Goal: Task Accomplishment & Management: Use online tool/utility

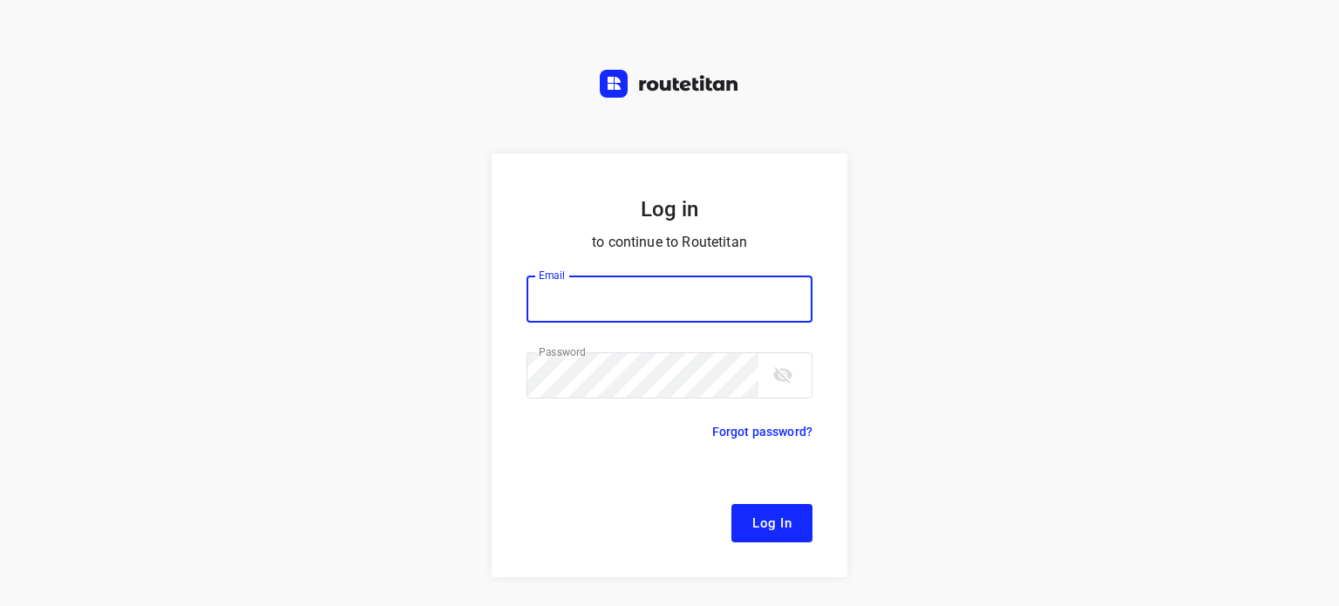
type input "[EMAIL_ADDRESS][DOMAIN_NAME]"
click at [765, 515] on span "Log In" at bounding box center [771, 523] width 39 height 23
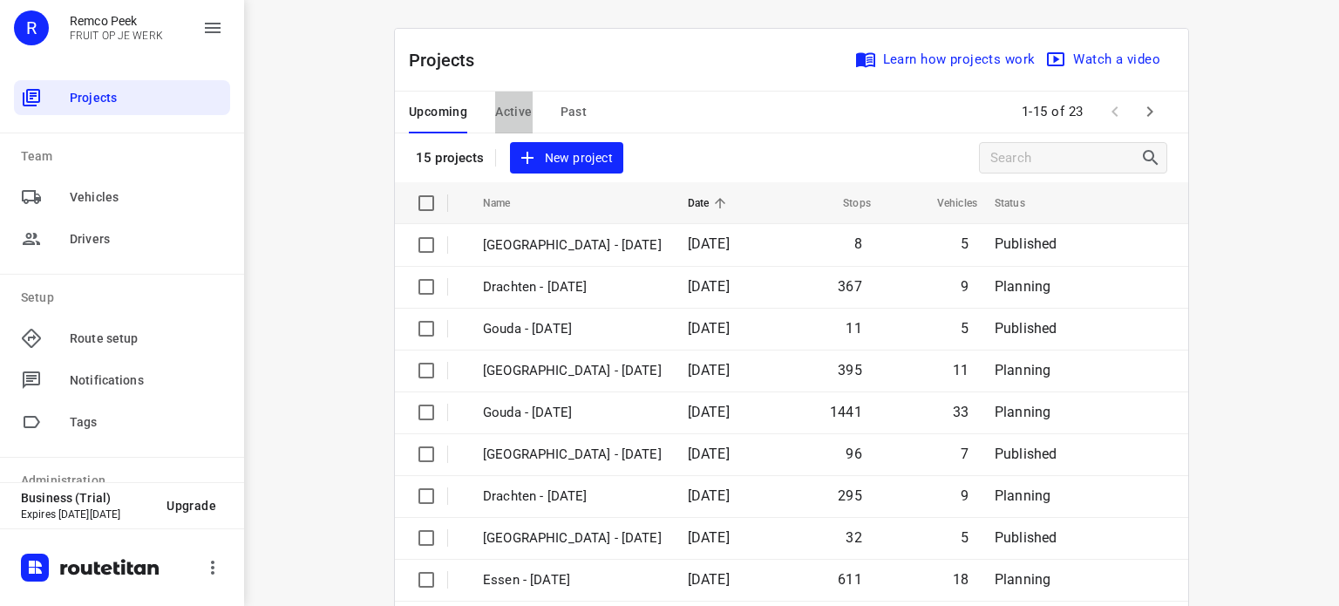
click at [509, 121] on span "Active" at bounding box center [513, 112] width 37 height 22
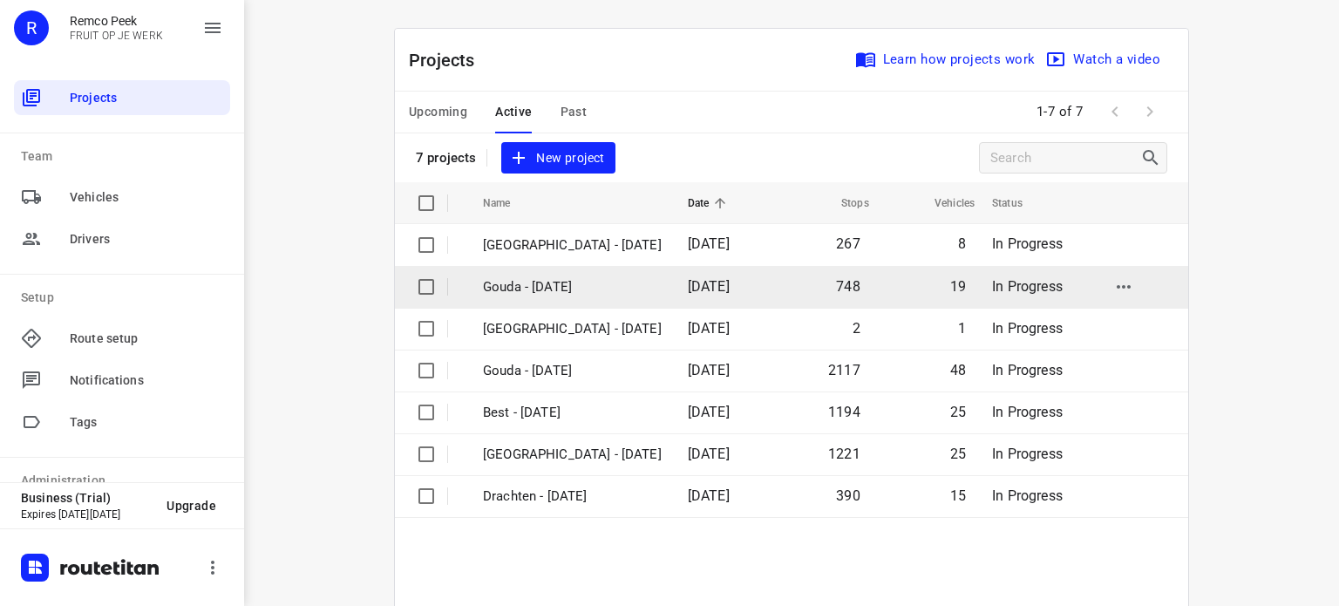
click at [540, 282] on p "Gouda - [DATE]" at bounding box center [572, 287] width 179 height 20
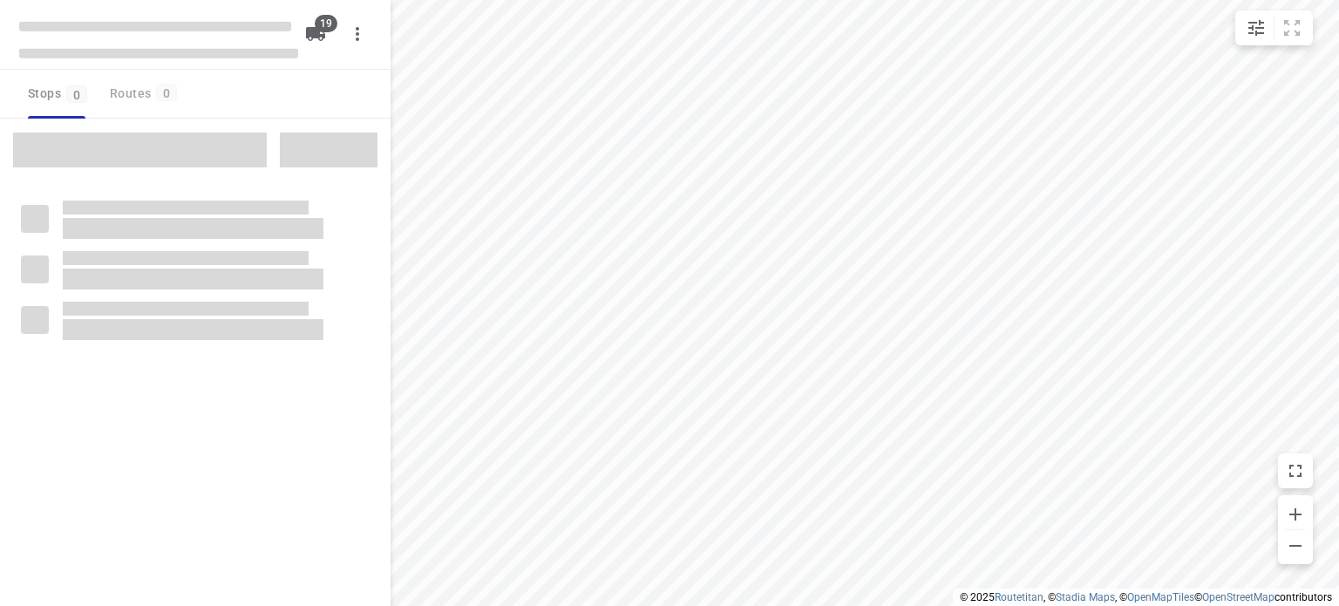
checkbox input "true"
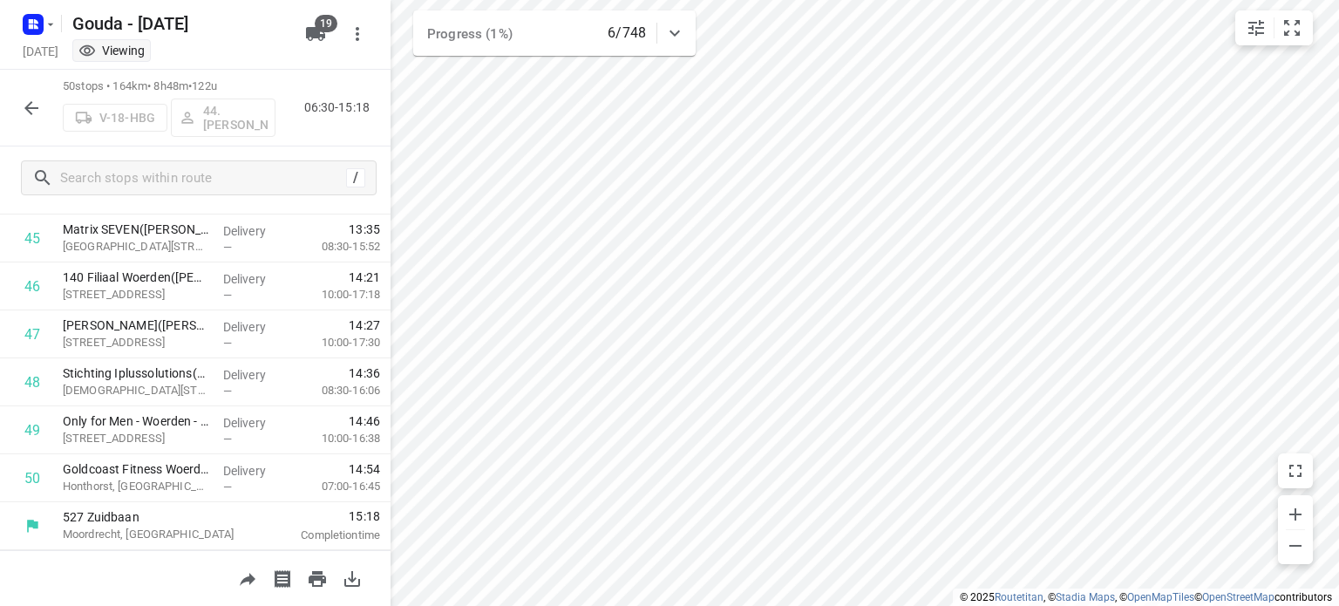
scroll to position [2191, 0]
click at [312, 39] on icon "button" at bounding box center [315, 34] width 19 height 14
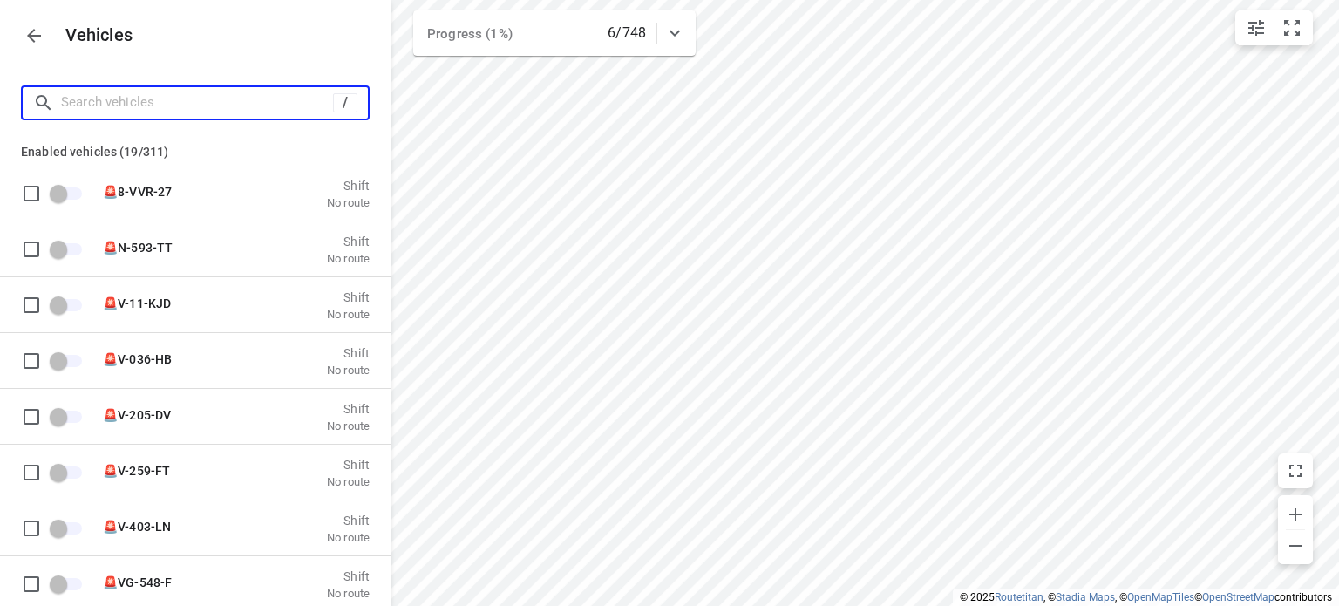
click at [248, 93] on input "Search vehicles" at bounding box center [197, 102] width 272 height 27
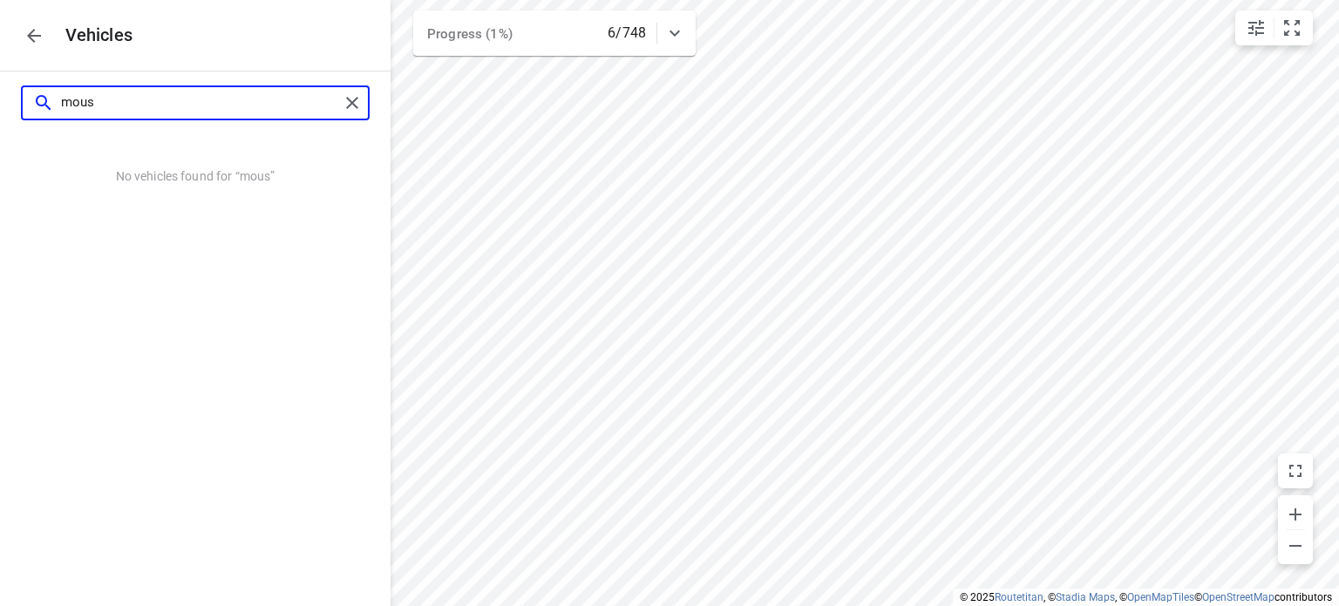
type input "mous"
click at [24, 39] on icon "button" at bounding box center [34, 35] width 21 height 21
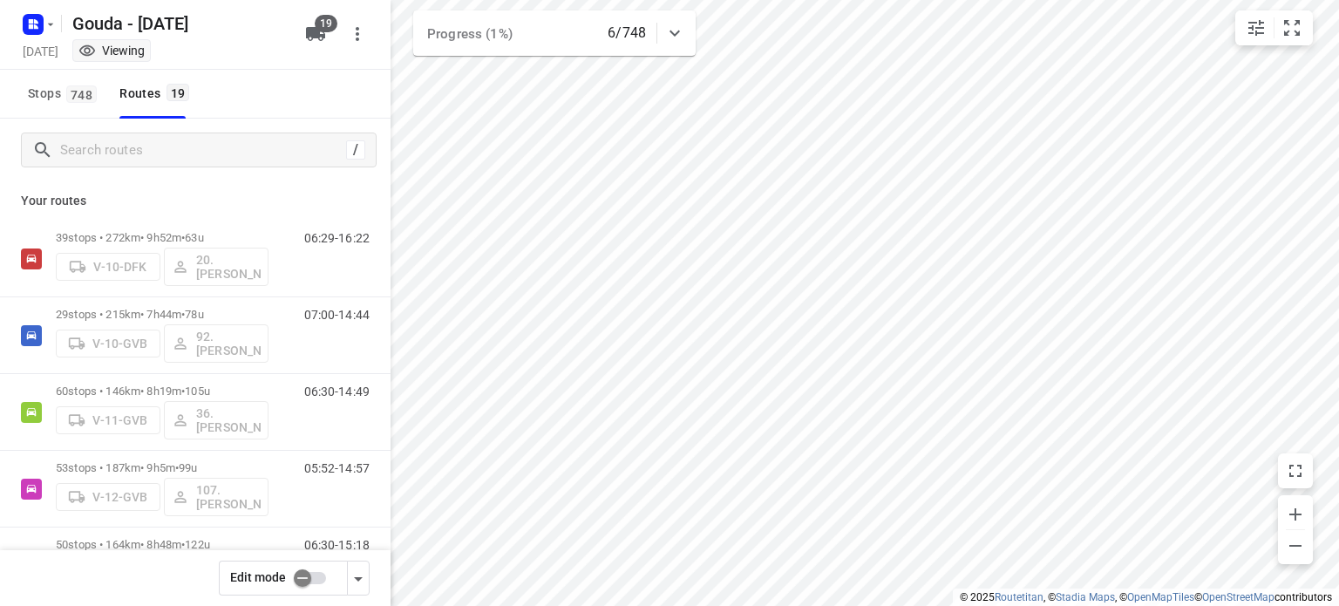
drag, startPoint x: 335, startPoint y: 18, endPoint x: 250, endPoint y: 101, distance: 118.4
click at [250, 101] on div "Gouda - [DATE] [DATE] Viewing 19 Stops 748 Routes 19 / Your routes 39 stops • 2…" at bounding box center [195, 303] width 391 height 606
click at [319, 578] on input "checkbox" at bounding box center [302, 577] width 99 height 33
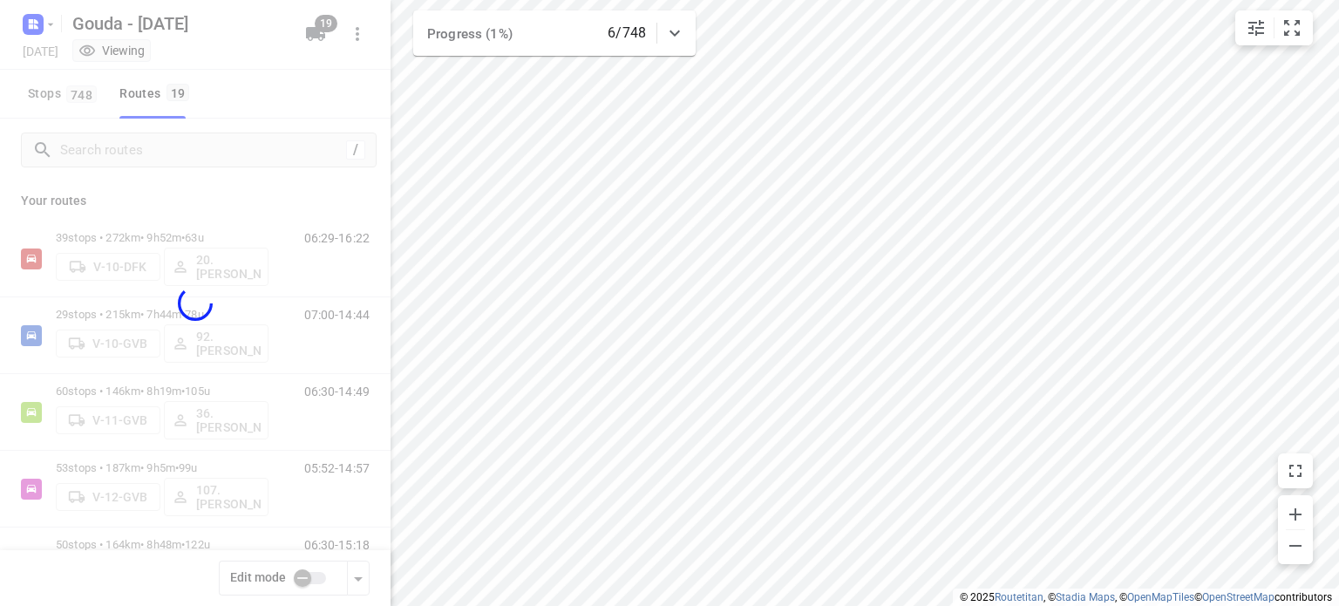
checkbox input "true"
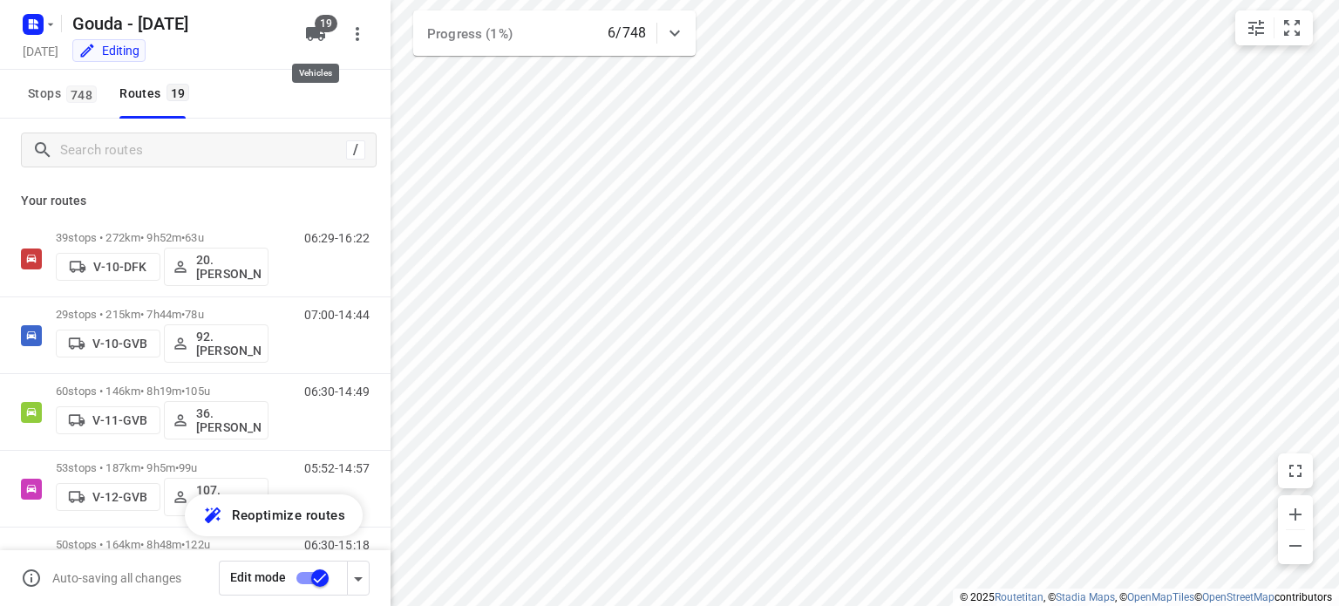
click at [320, 39] on icon "button" at bounding box center [315, 34] width 19 height 14
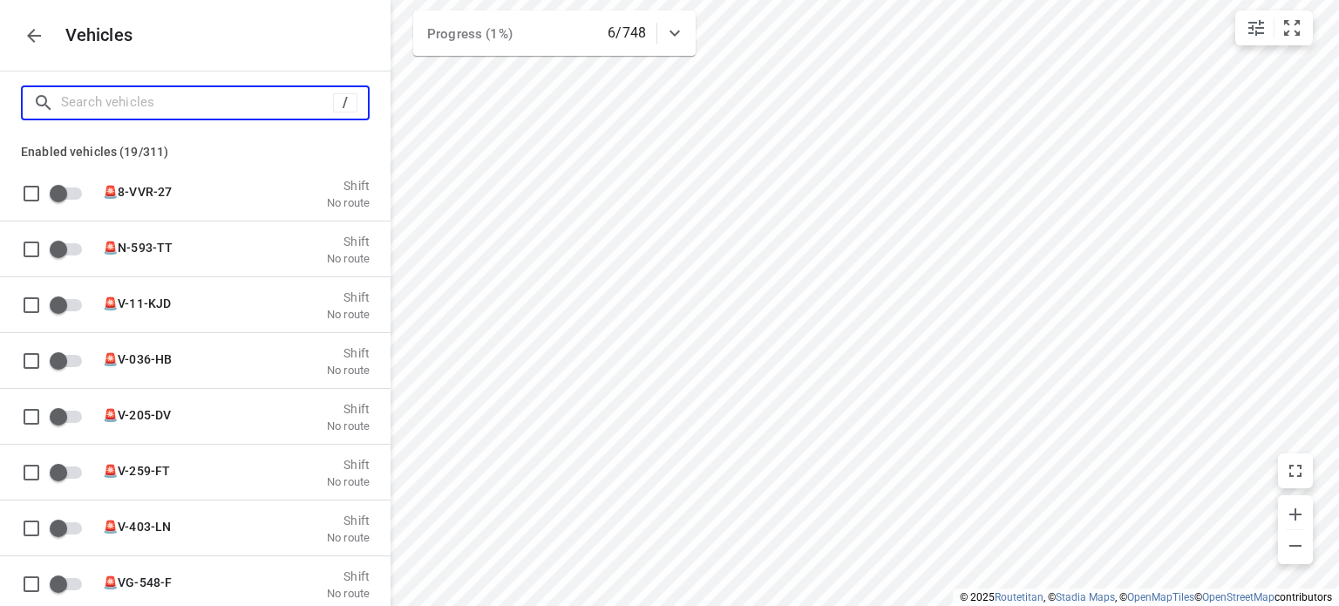
click at [248, 97] on input "Search vehicles" at bounding box center [197, 102] width 272 height 27
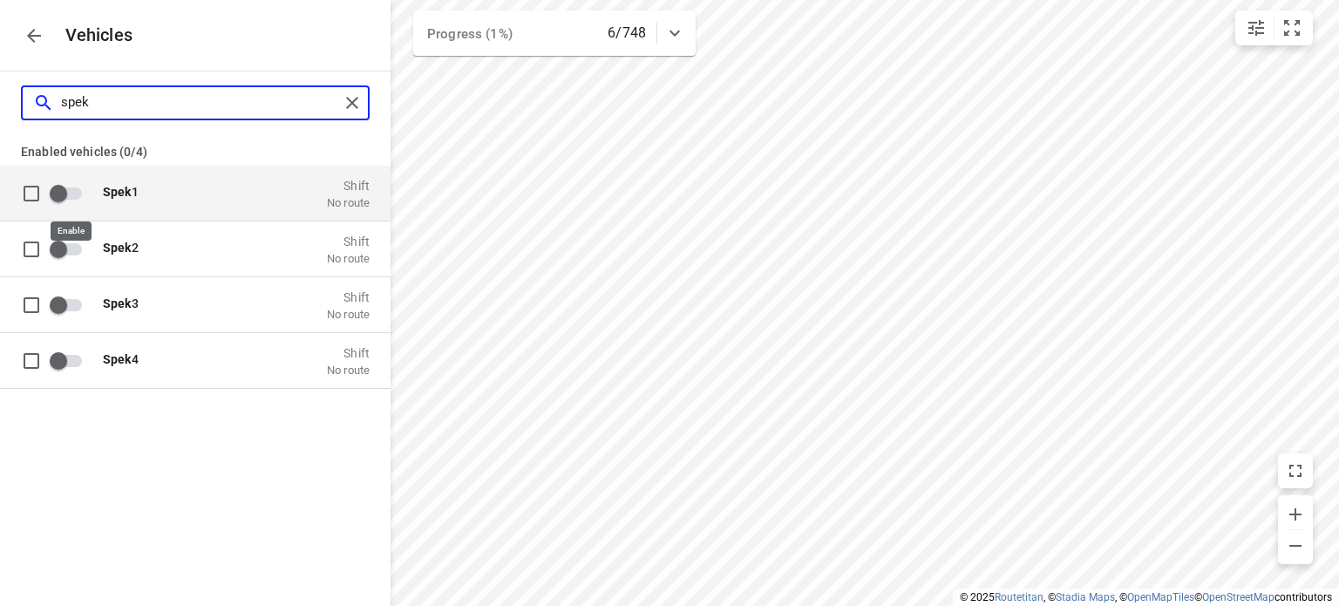
type input "spek"
click at [70, 198] on input "grid" at bounding box center [58, 192] width 99 height 33
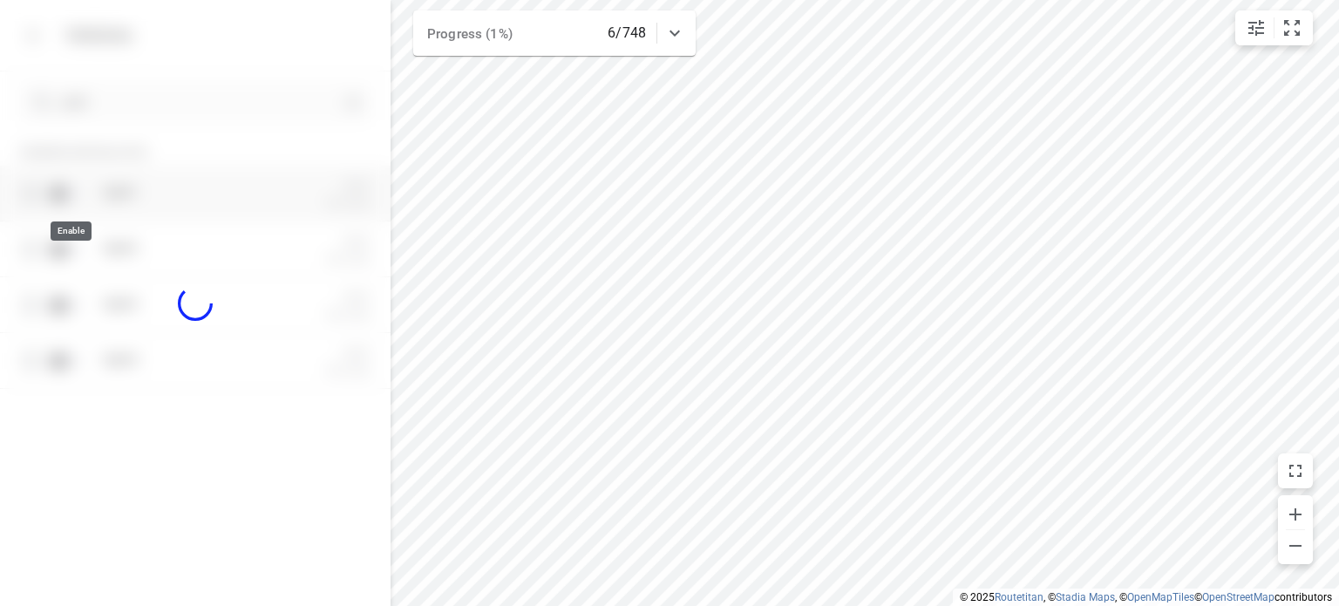
checkbox input "true"
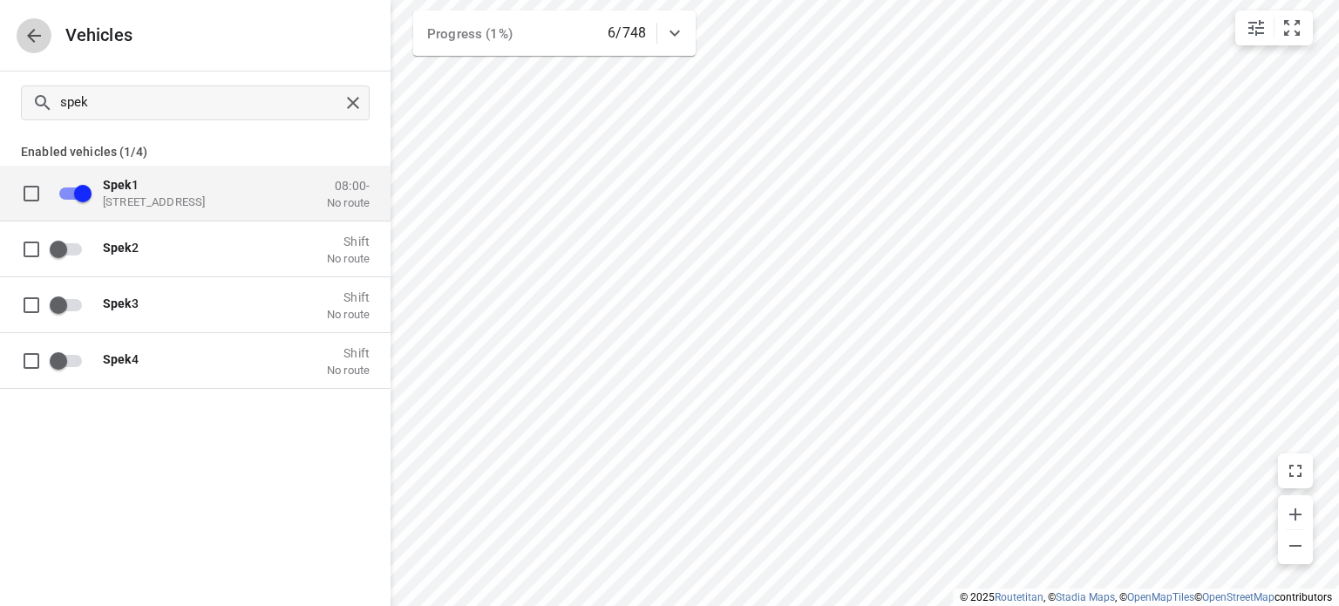
click at [31, 40] on icon "button" at bounding box center [34, 36] width 14 height 14
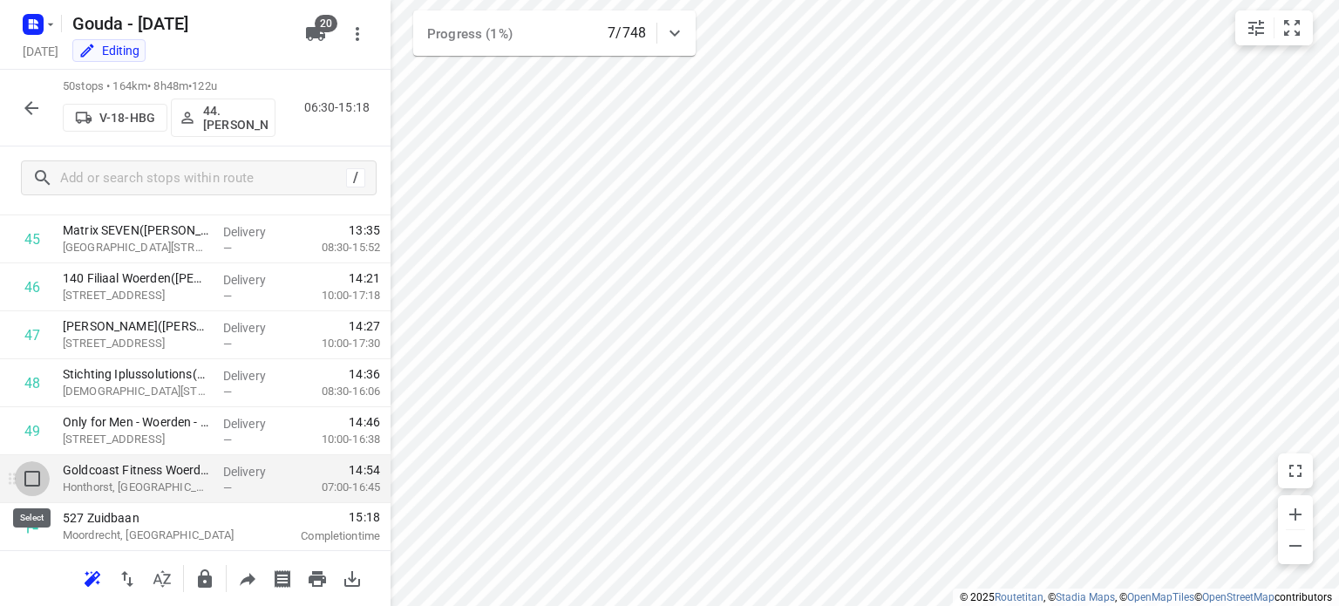
click at [35, 480] on input "checkbox" at bounding box center [32, 478] width 35 height 35
checkbox input "true"
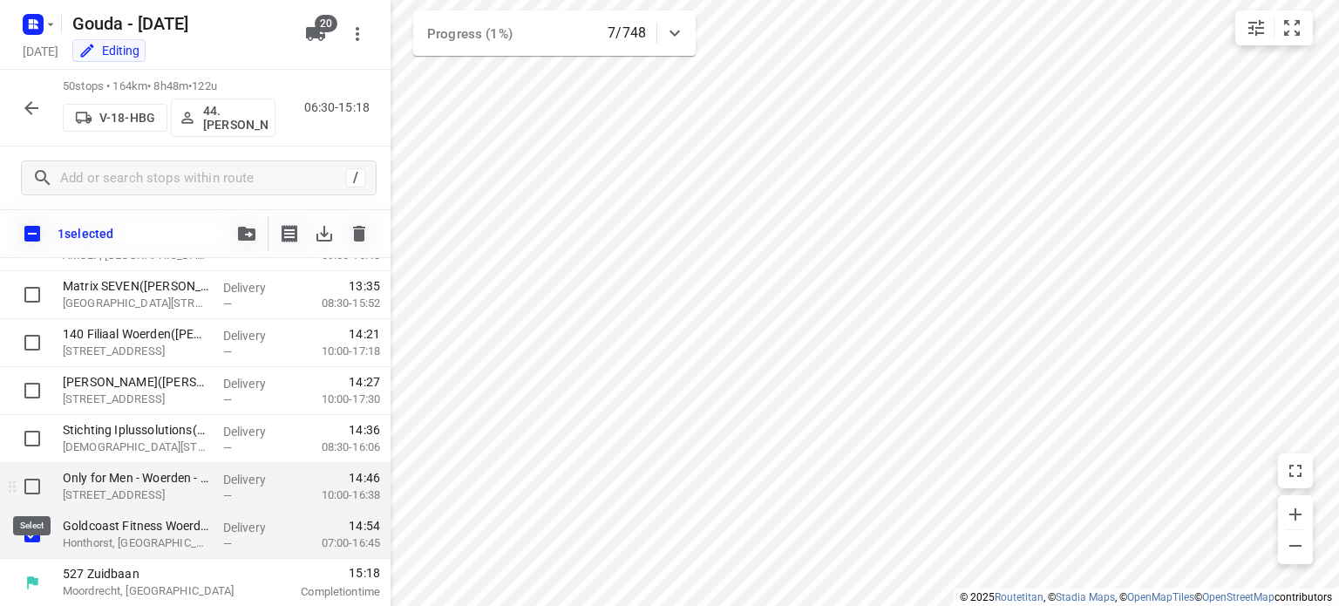
click at [28, 487] on input "checkbox" at bounding box center [32, 486] width 35 height 35
checkbox input "true"
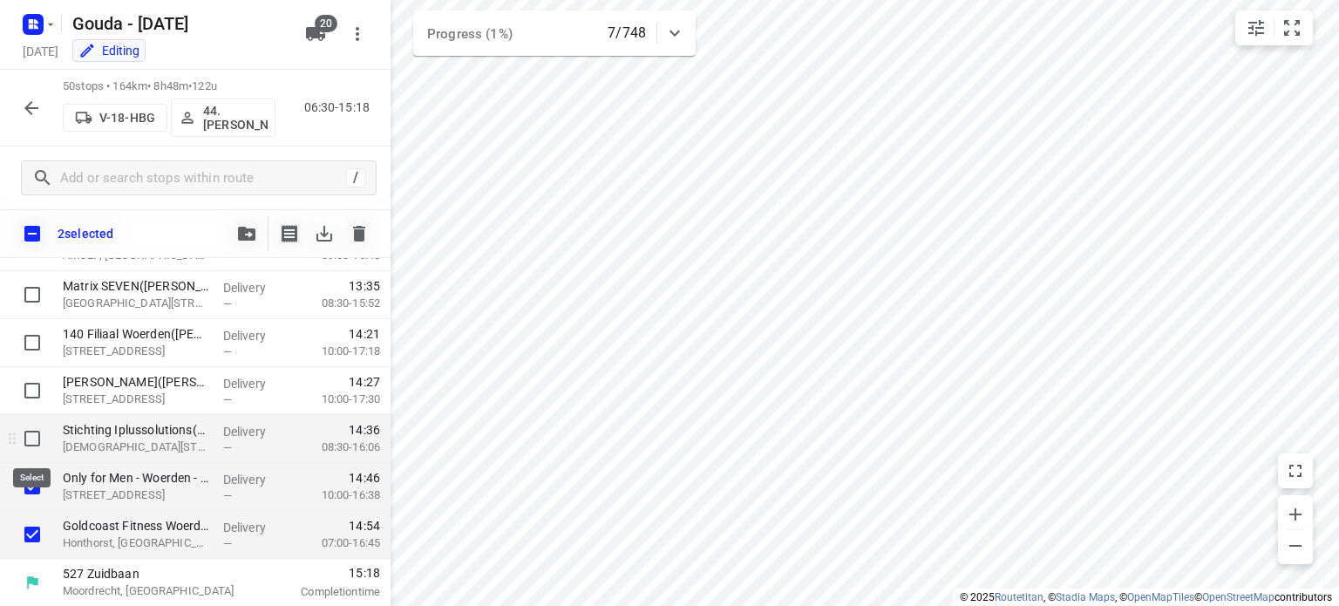
click at [38, 436] on input "checkbox" at bounding box center [32, 438] width 35 height 35
checkbox input "true"
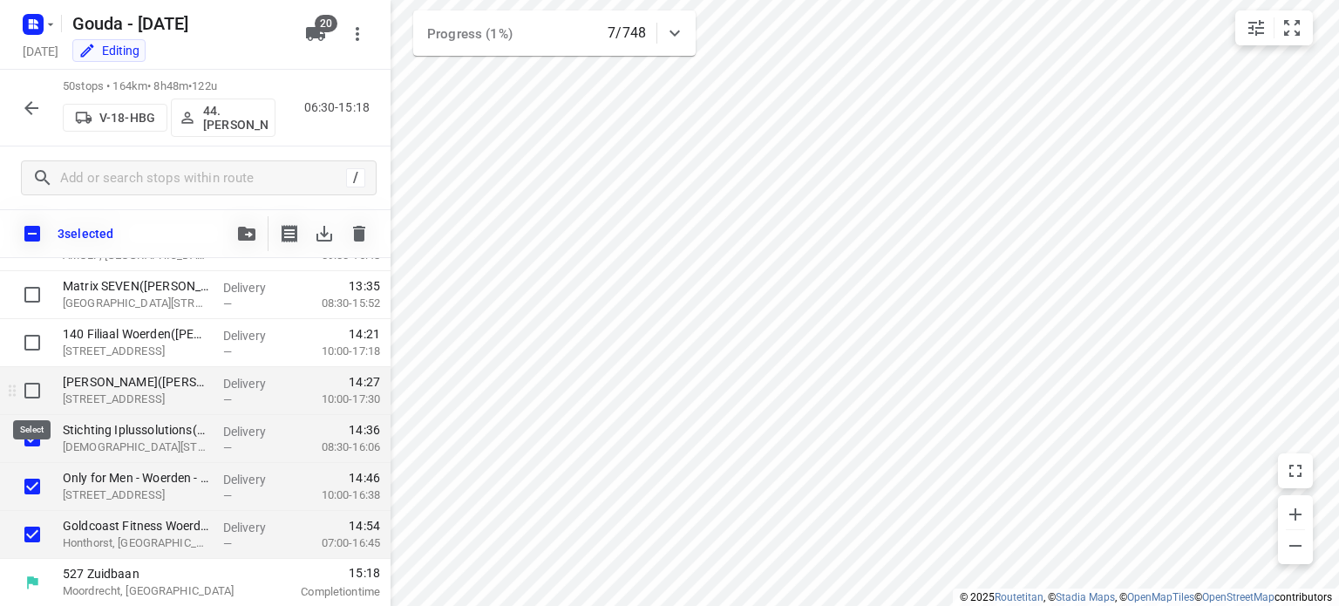
click at [34, 393] on input "checkbox" at bounding box center [32, 390] width 35 height 35
checkbox input "true"
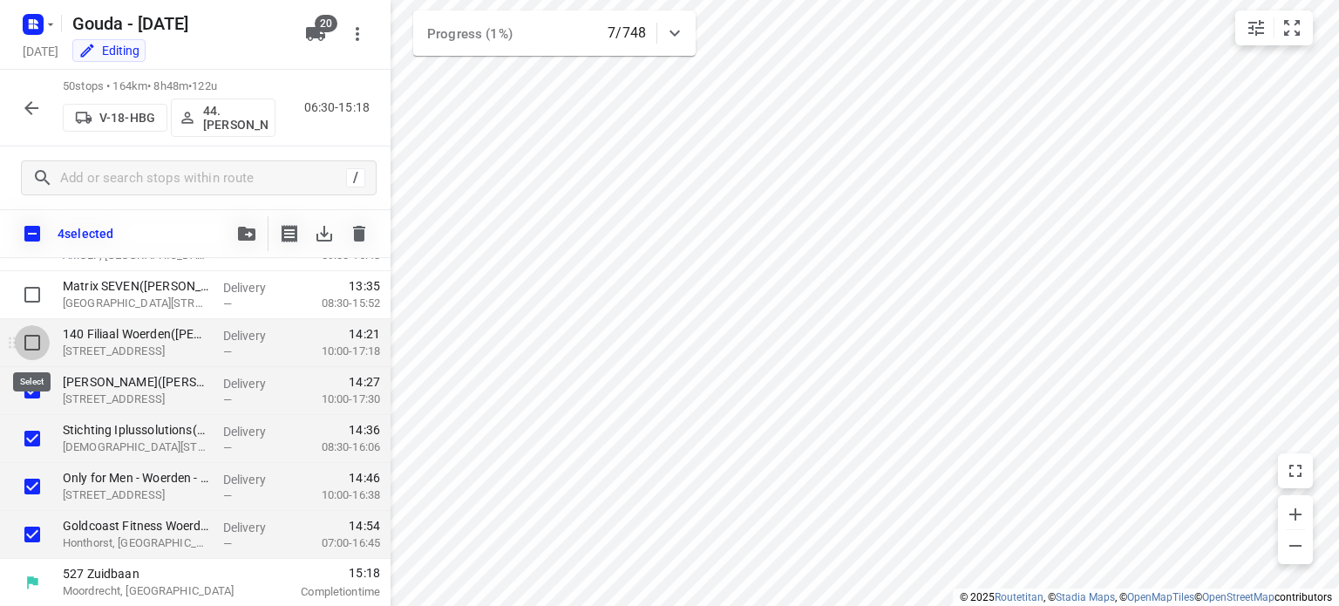
click at [32, 328] on input "checkbox" at bounding box center [32, 342] width 35 height 35
checkbox input "true"
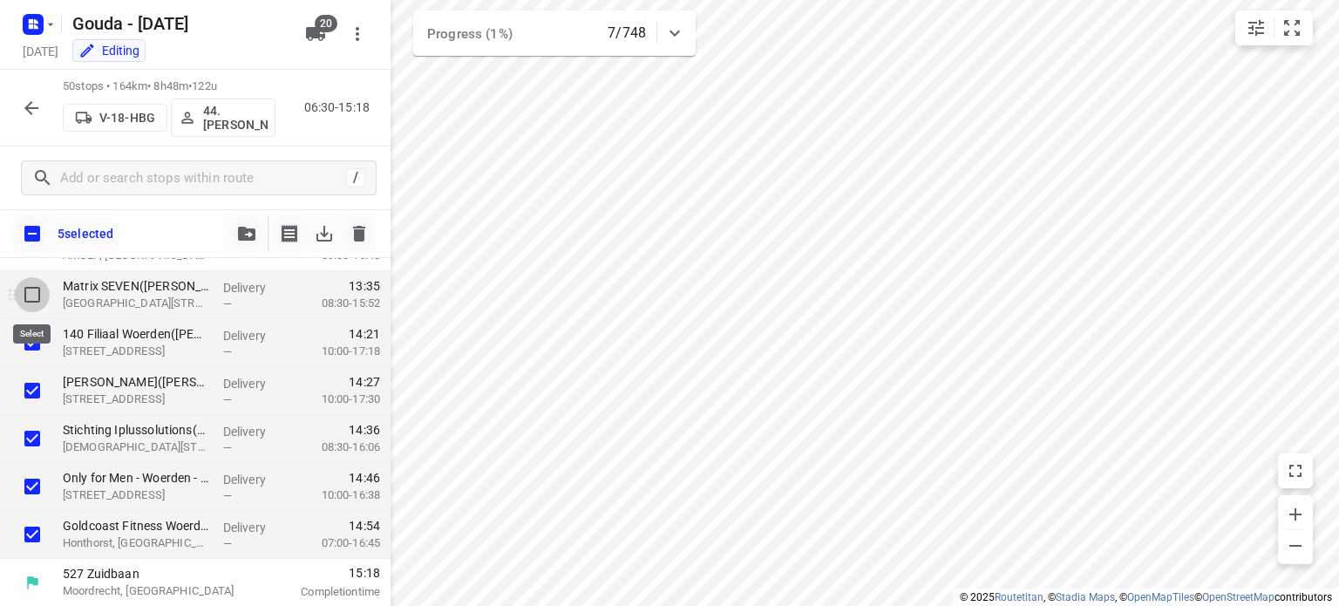
click at [32, 290] on input "checkbox" at bounding box center [32, 294] width 35 height 35
checkbox input "true"
click at [1289, 542] on icon "button" at bounding box center [1295, 545] width 21 height 21
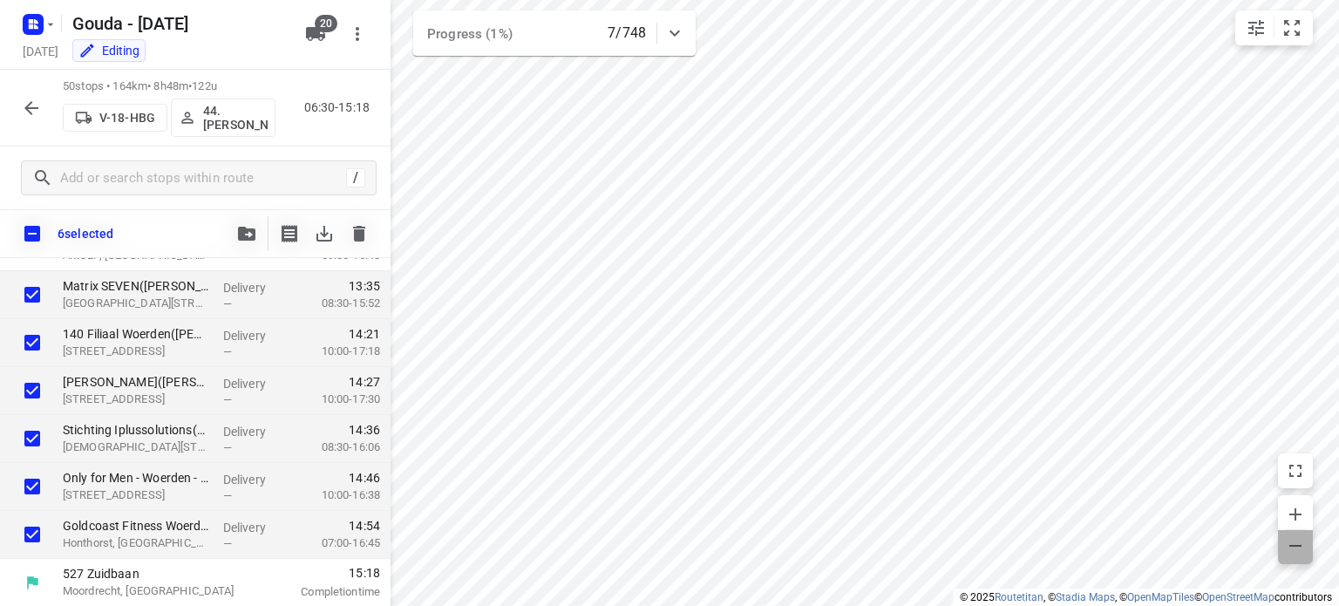
click at [1289, 542] on icon "button" at bounding box center [1295, 545] width 21 height 21
click at [29, 541] on input "checkbox" at bounding box center [32, 534] width 35 height 35
checkbox input "false"
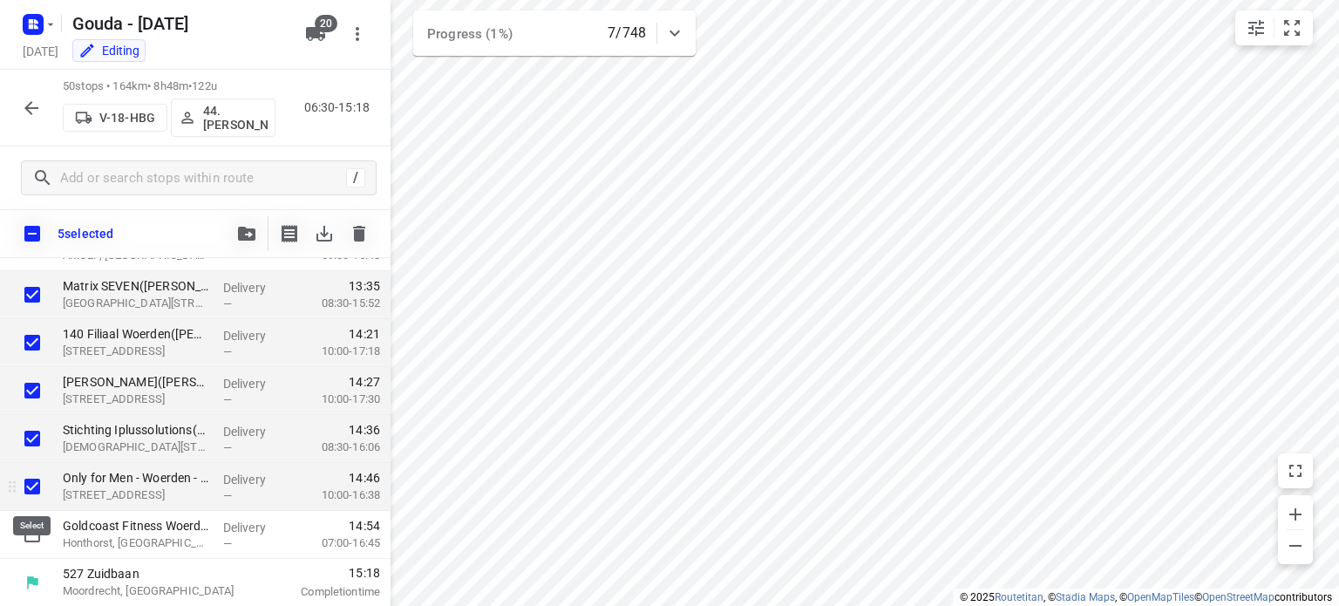
click at [26, 480] on input "checkbox" at bounding box center [32, 486] width 35 height 35
checkbox input "false"
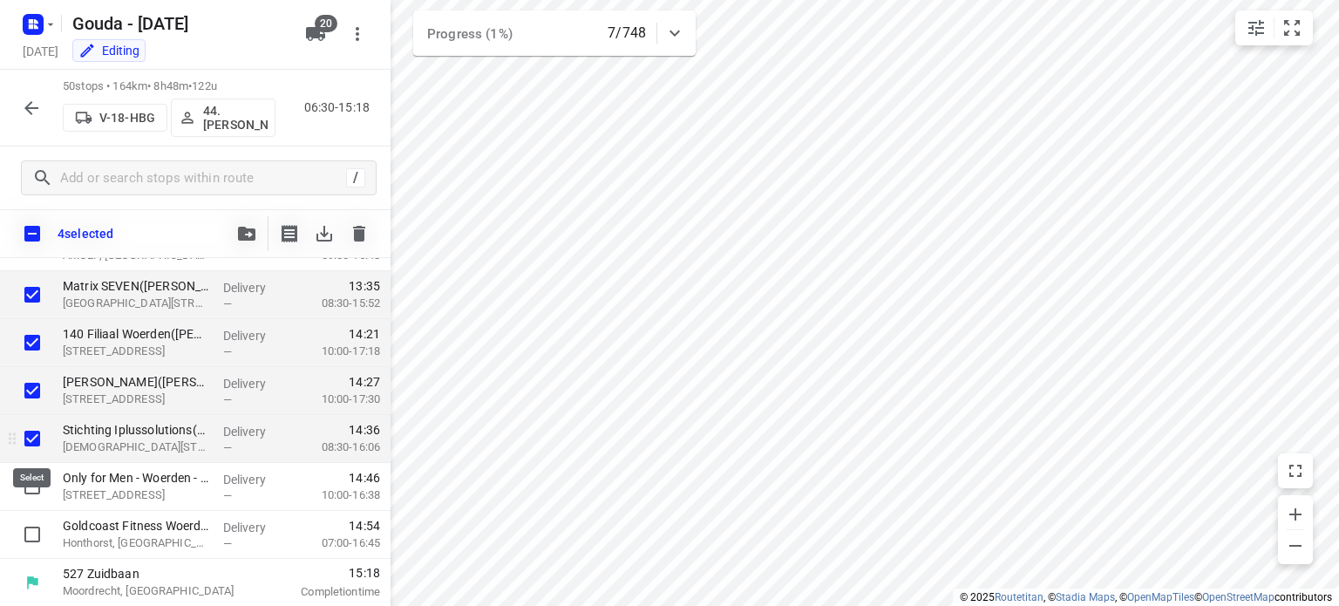
click at [26, 438] on input "checkbox" at bounding box center [32, 438] width 35 height 35
checkbox input "false"
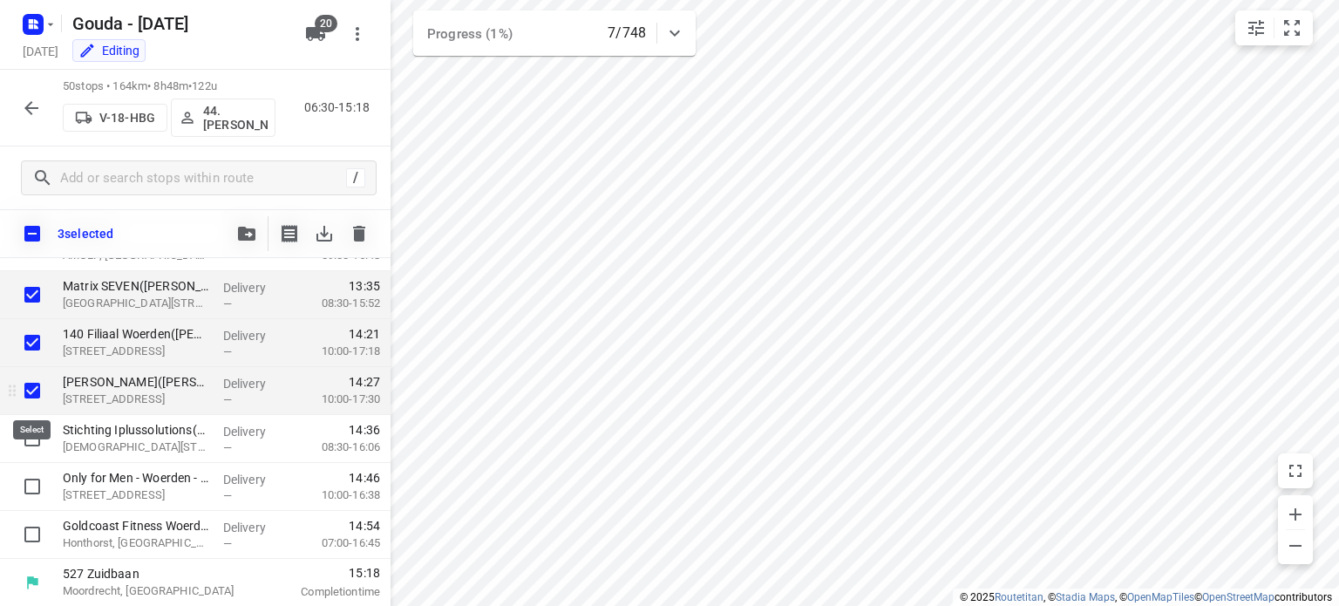
click at [28, 380] on input "checkbox" at bounding box center [32, 390] width 35 height 35
checkbox input "false"
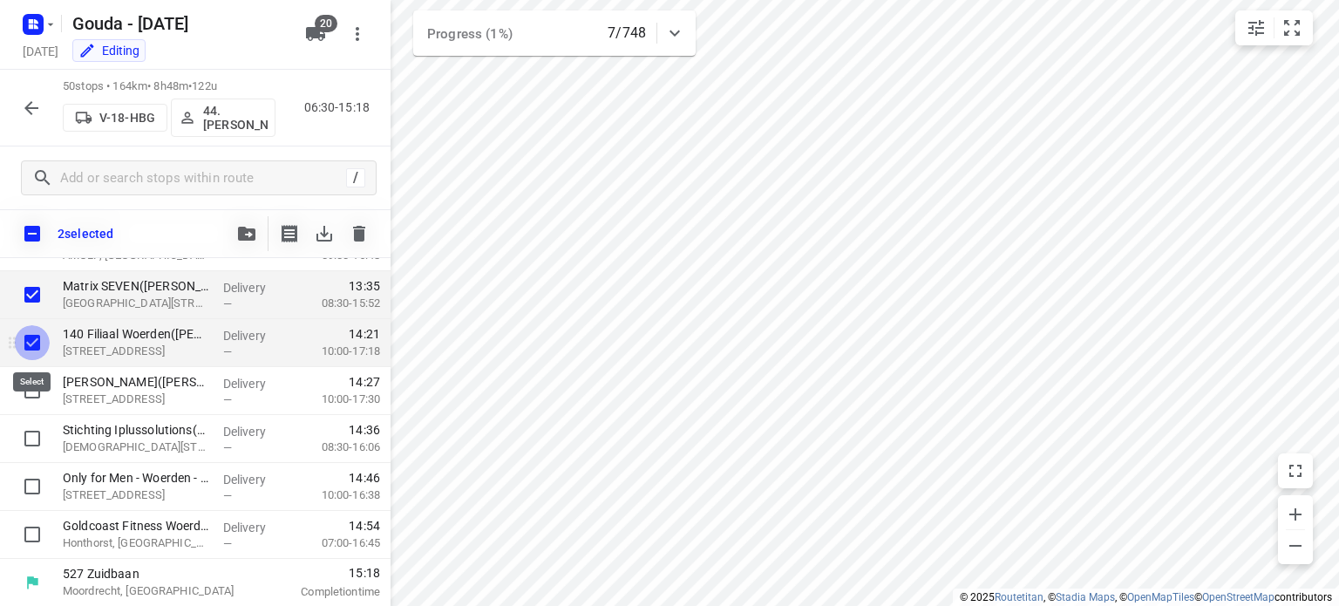
click at [29, 335] on input "checkbox" at bounding box center [32, 342] width 35 height 35
checkbox input "false"
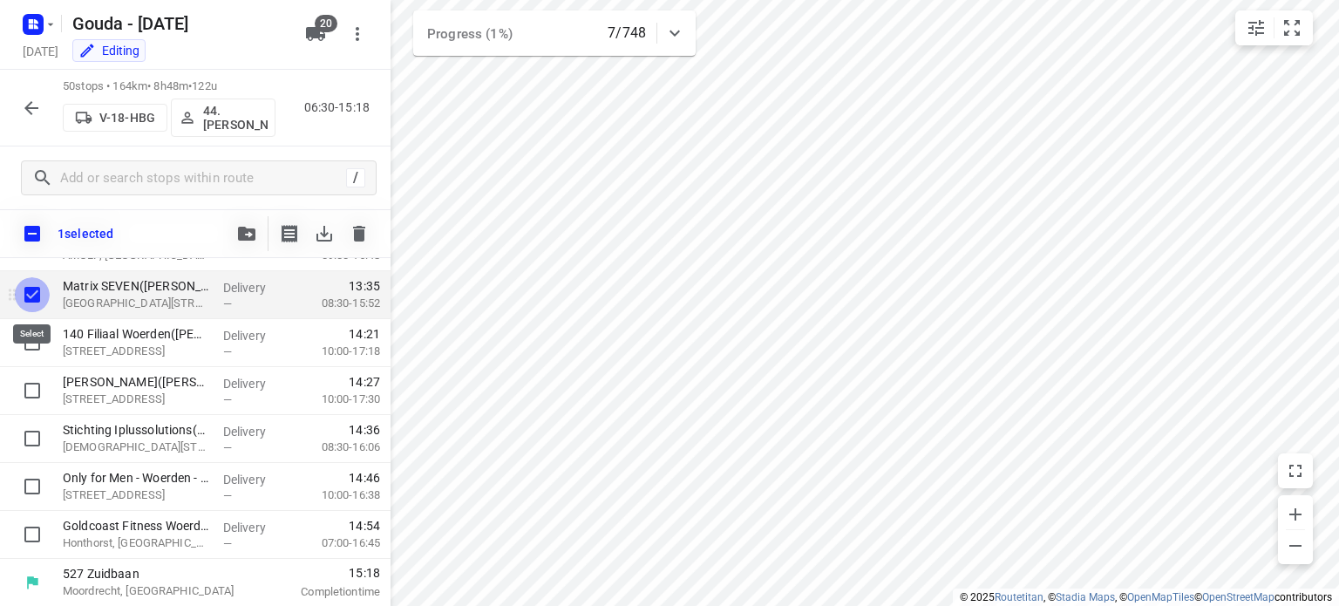
click at [26, 297] on input "checkbox" at bounding box center [32, 294] width 35 height 35
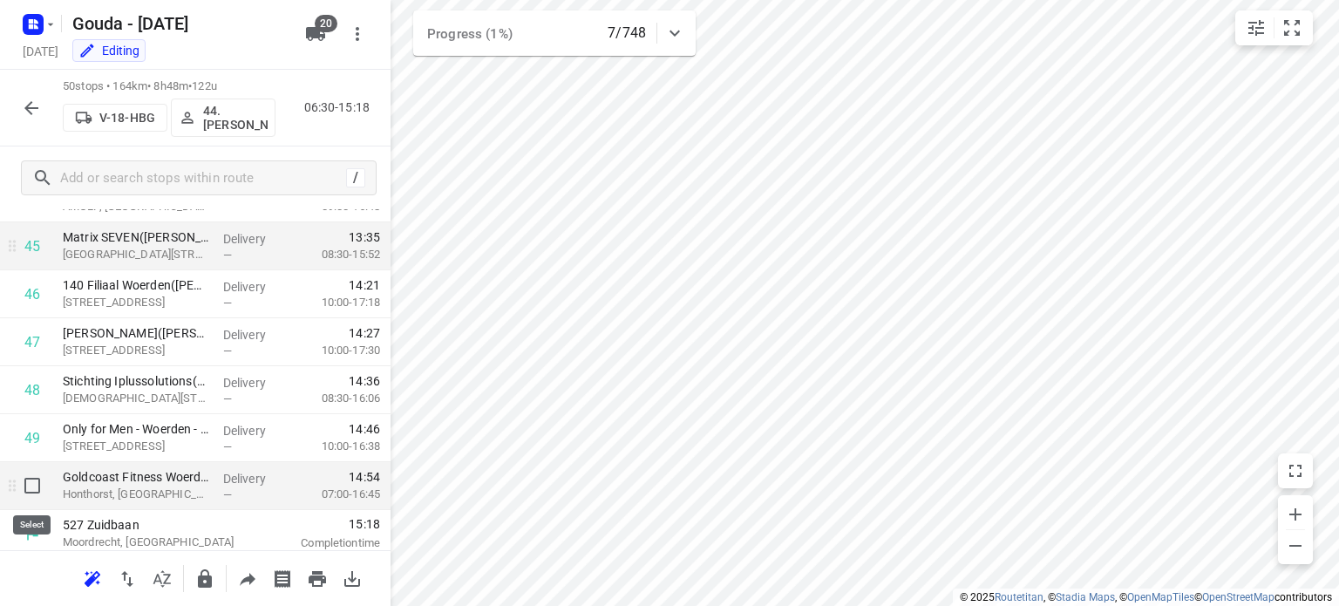
click at [24, 487] on input "checkbox" at bounding box center [32, 485] width 35 height 35
checkbox input "true"
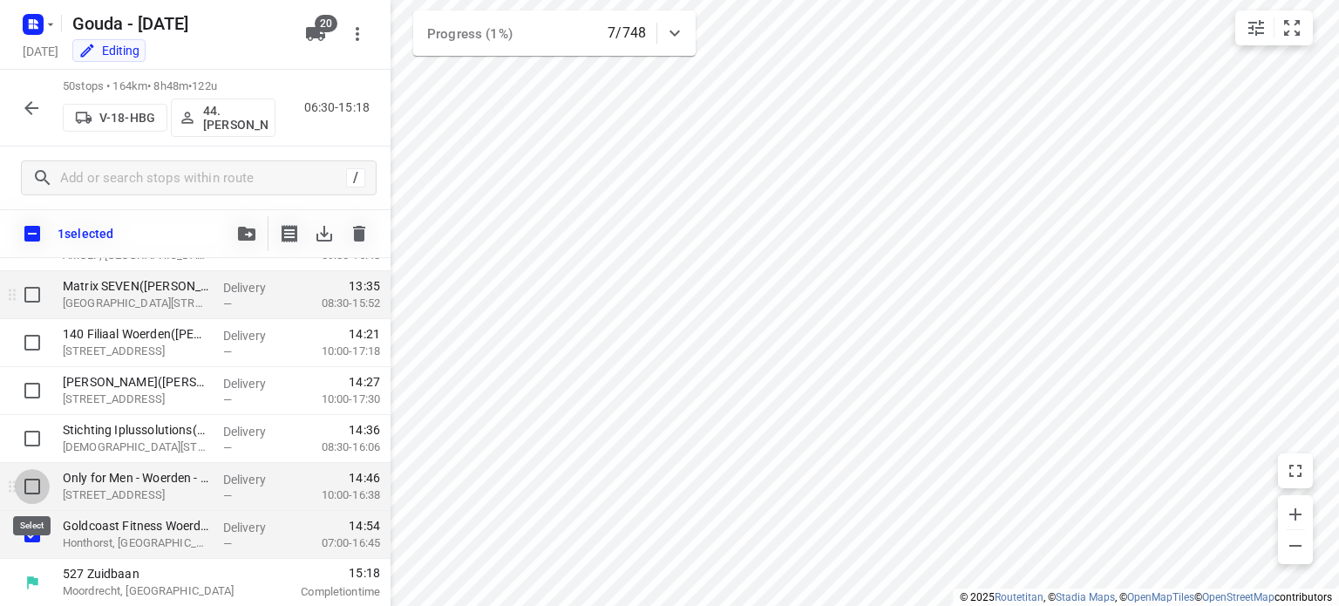
click at [26, 491] on input "checkbox" at bounding box center [32, 486] width 35 height 35
checkbox input "true"
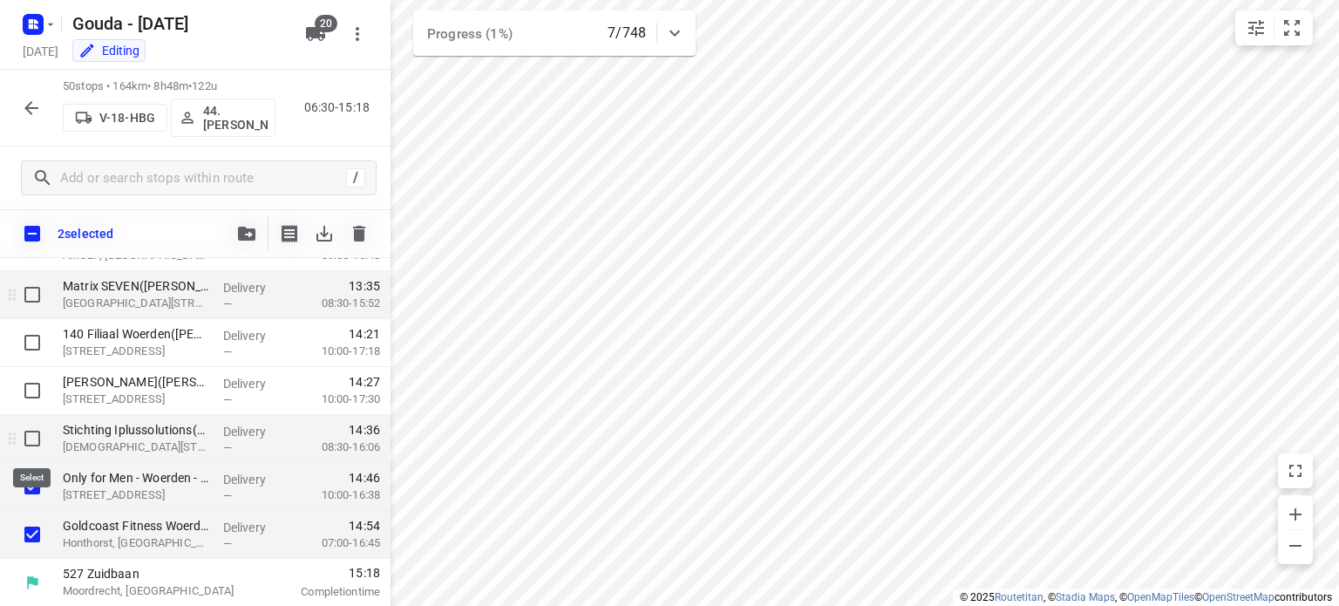
click at [31, 432] on input "checkbox" at bounding box center [32, 438] width 35 height 35
checkbox input "true"
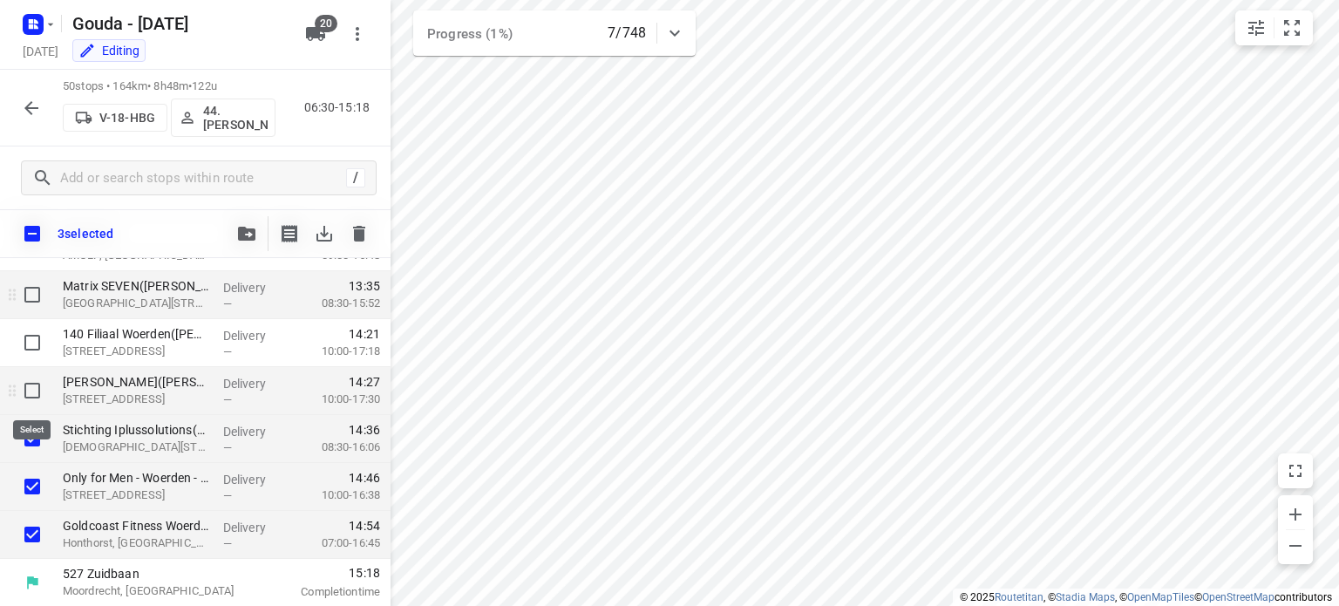
click at [28, 392] on input "checkbox" at bounding box center [32, 390] width 35 height 35
checkbox input "true"
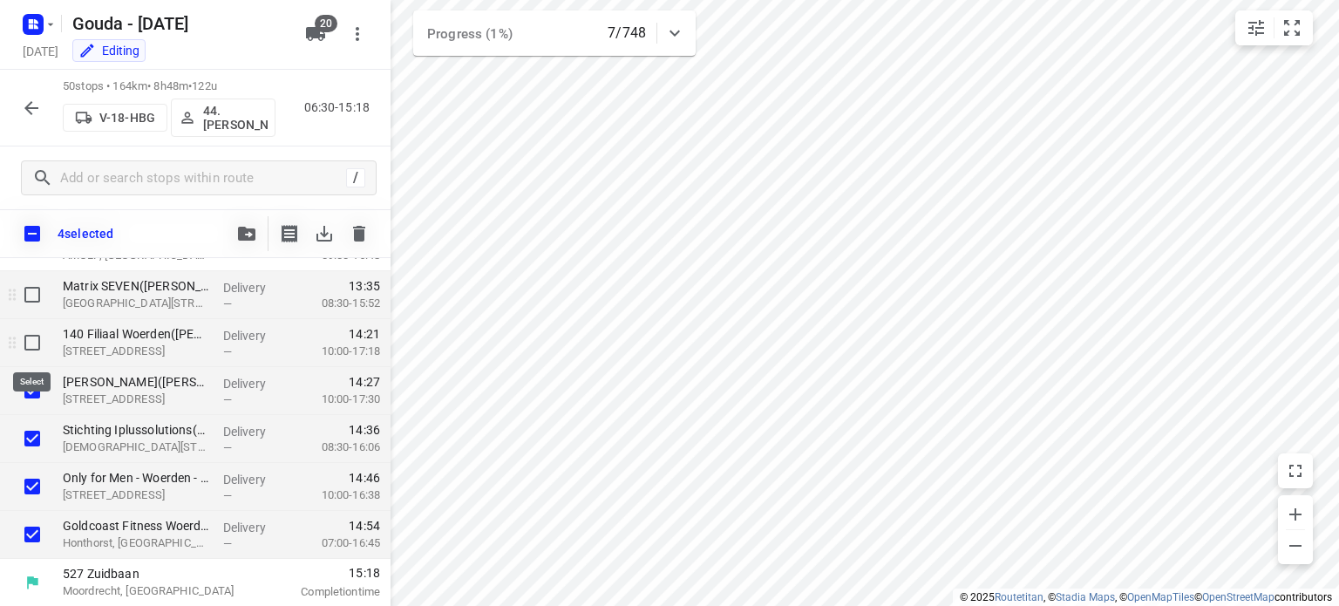
click at [30, 342] on input "checkbox" at bounding box center [32, 342] width 35 height 35
checkbox input "true"
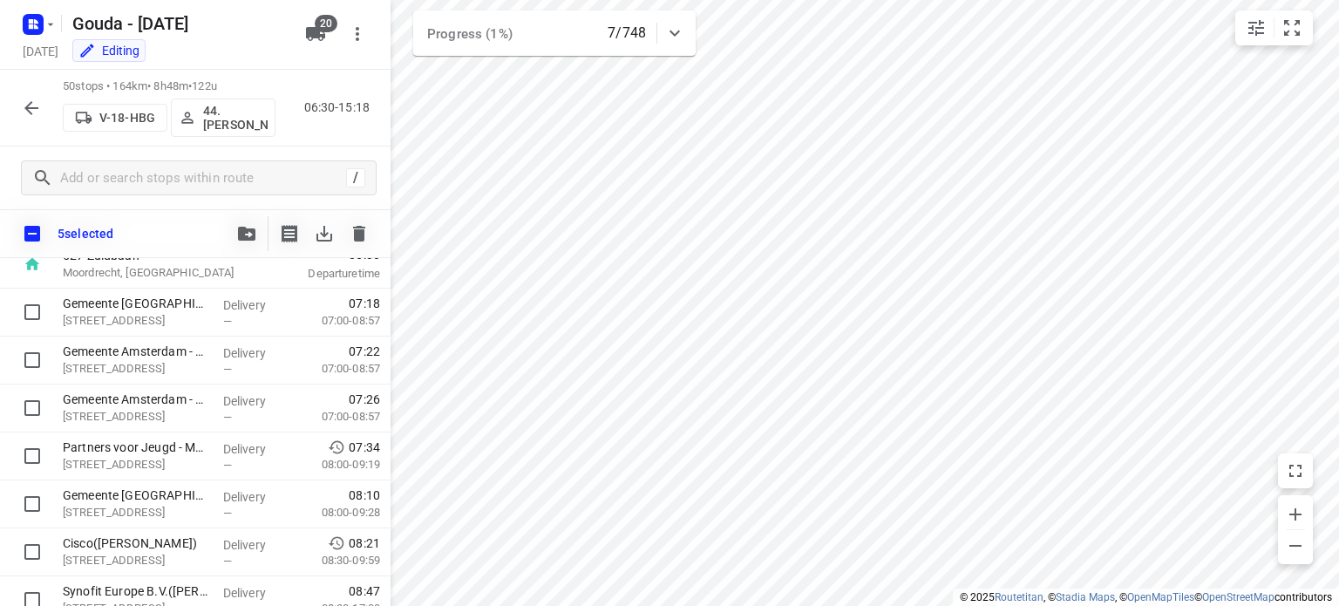
scroll to position [0, 0]
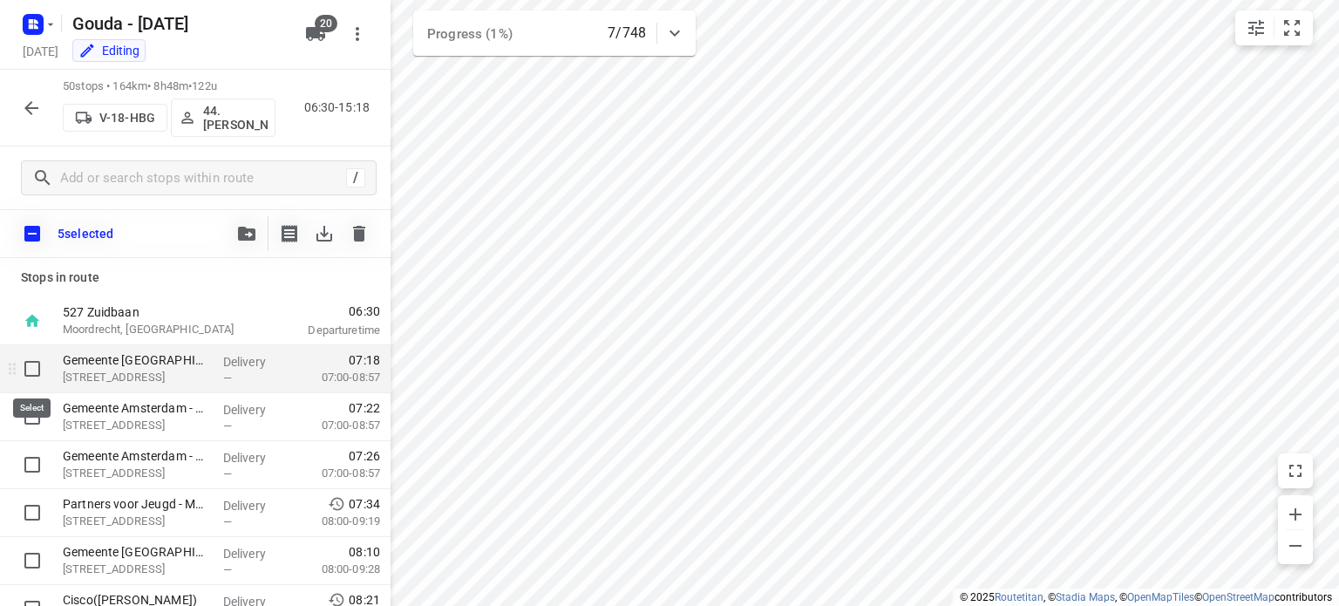
click at [27, 369] on input "checkbox" at bounding box center [32, 368] width 35 height 35
checkbox input "true"
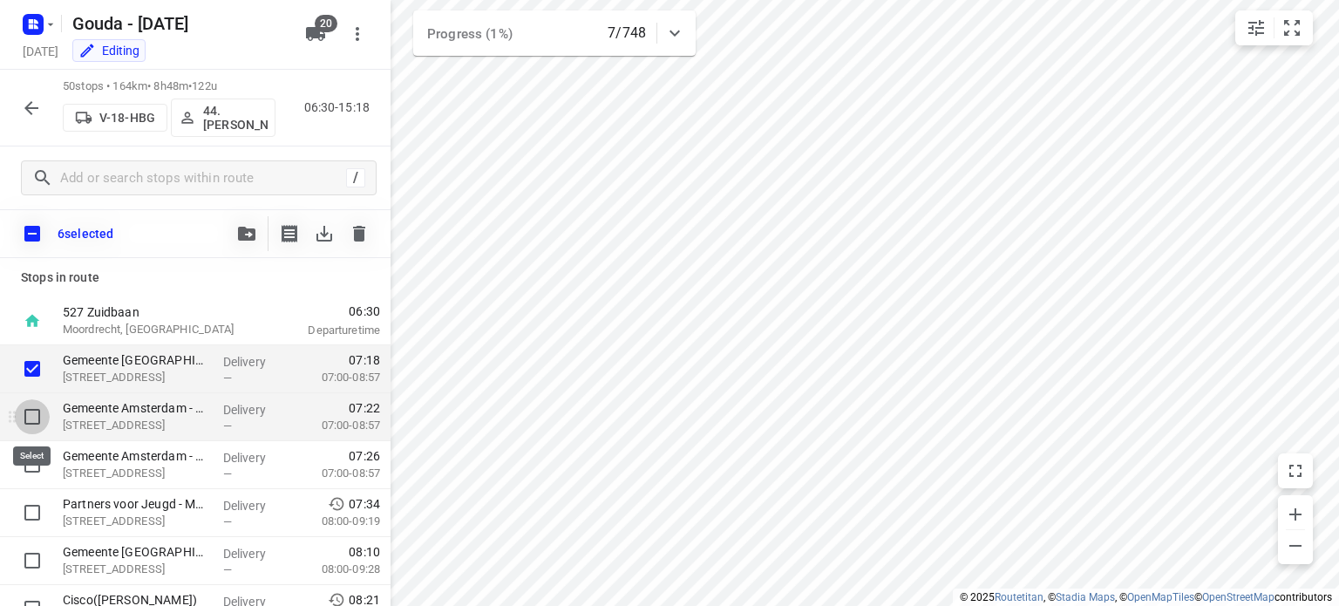
click at [26, 412] on input "checkbox" at bounding box center [32, 416] width 35 height 35
checkbox input "true"
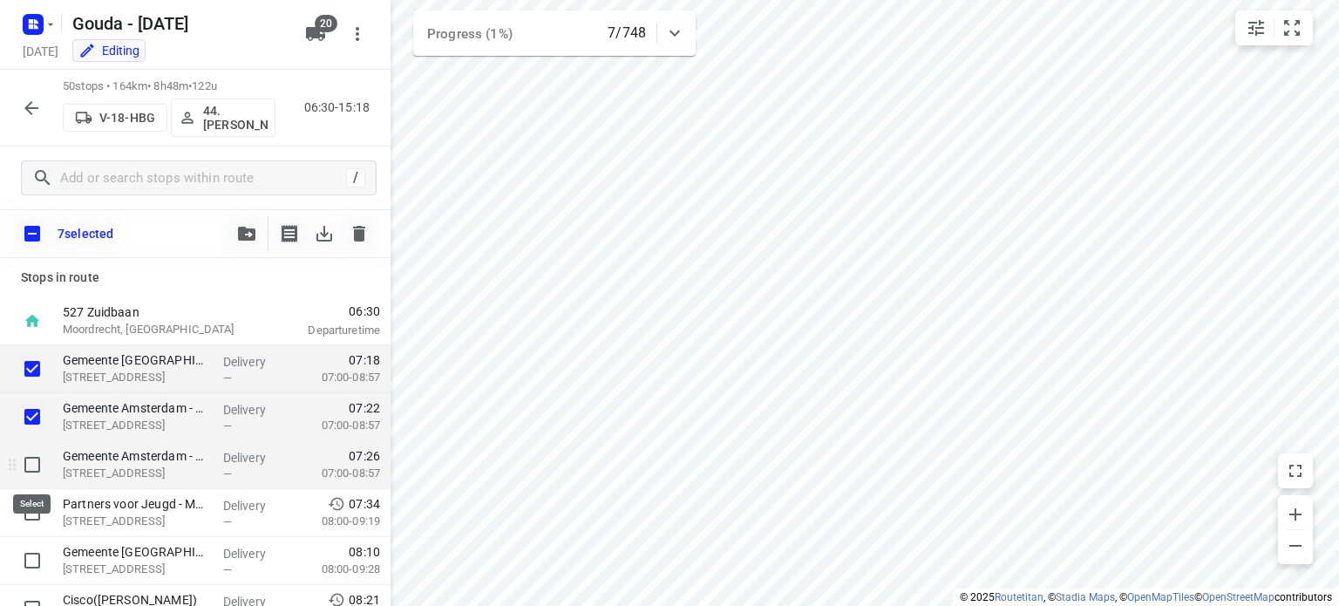
click at [37, 466] on input "checkbox" at bounding box center [32, 464] width 35 height 35
checkbox input "true"
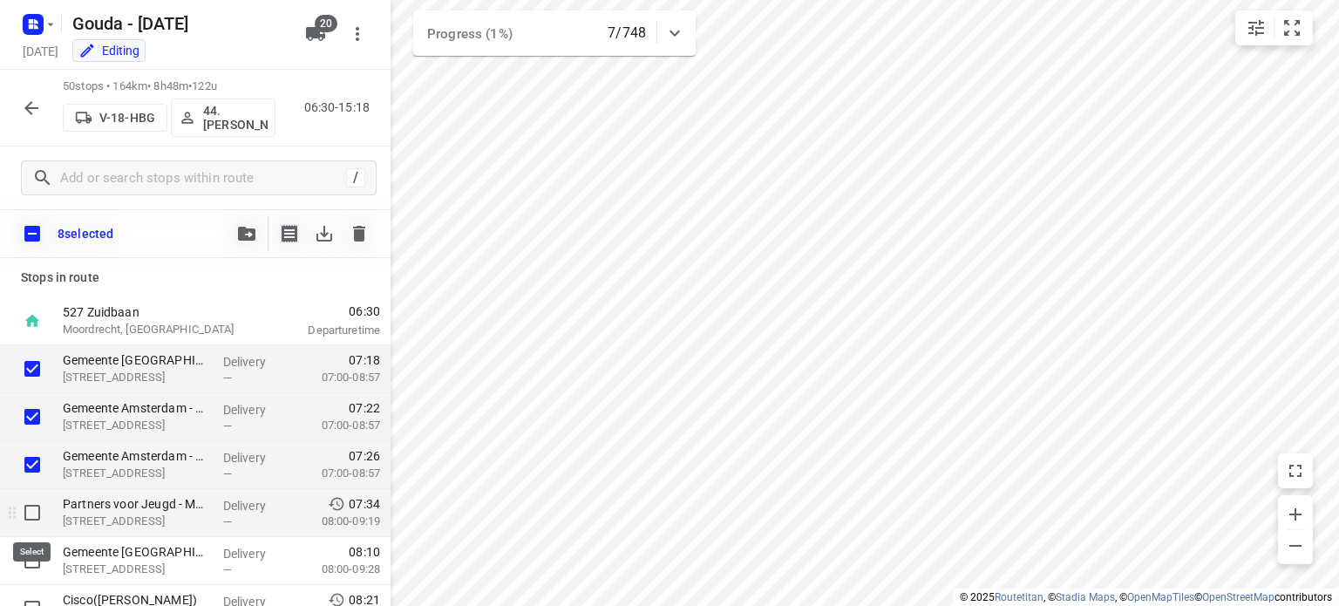
click at [35, 509] on input "checkbox" at bounding box center [32, 512] width 35 height 35
checkbox input "true"
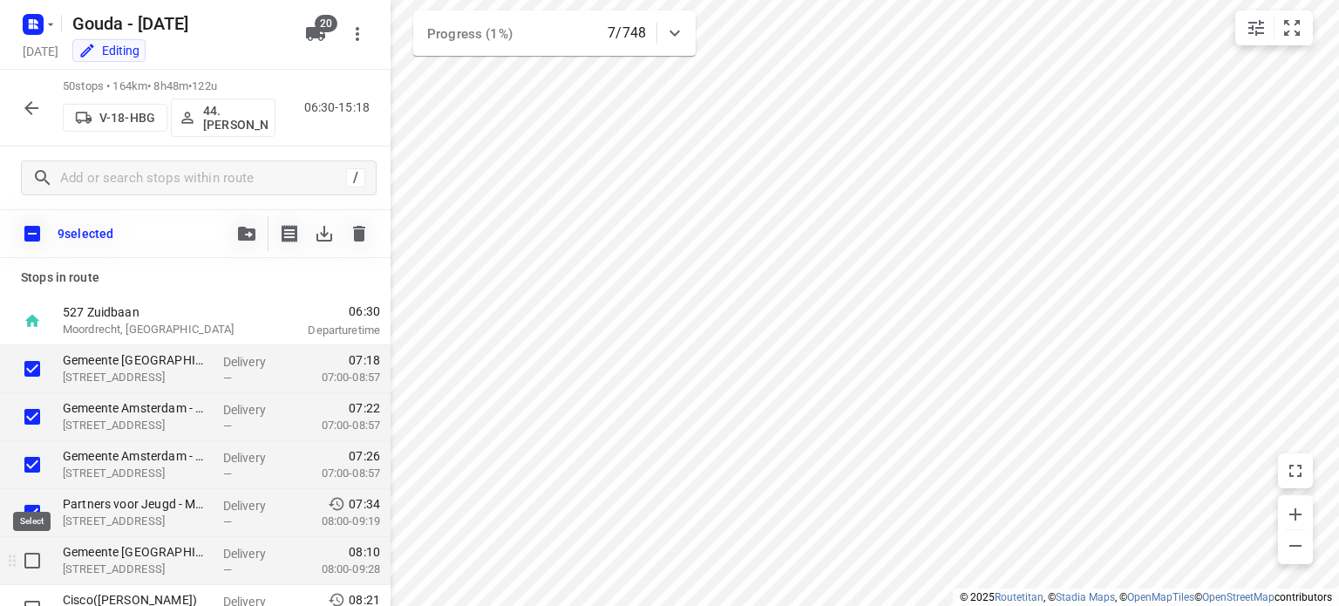
click at [32, 562] on input "checkbox" at bounding box center [32, 560] width 35 height 35
checkbox input "true"
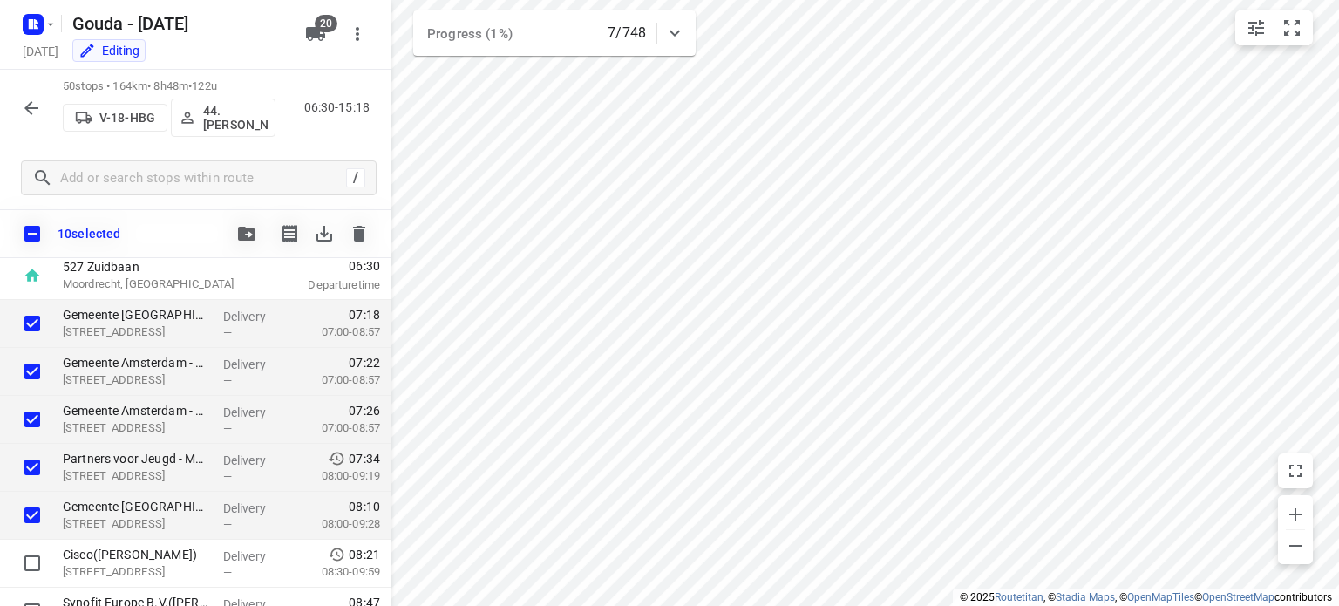
scroll to position [63, 0]
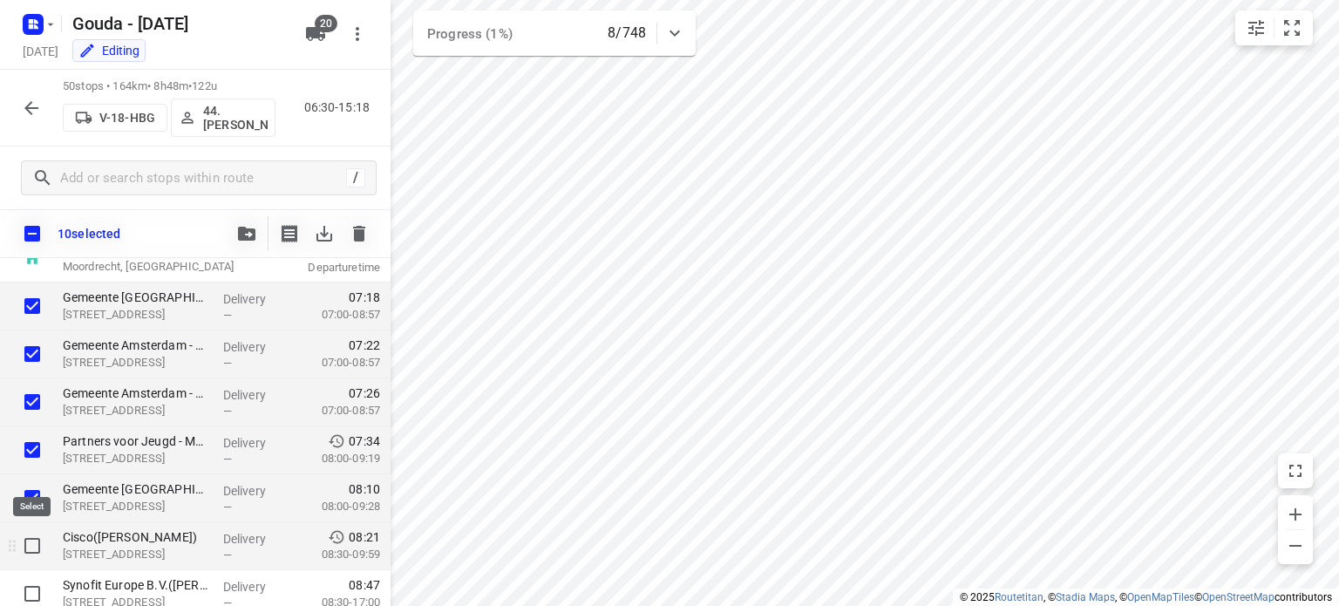
click at [28, 542] on input "checkbox" at bounding box center [32, 545] width 35 height 35
checkbox input "true"
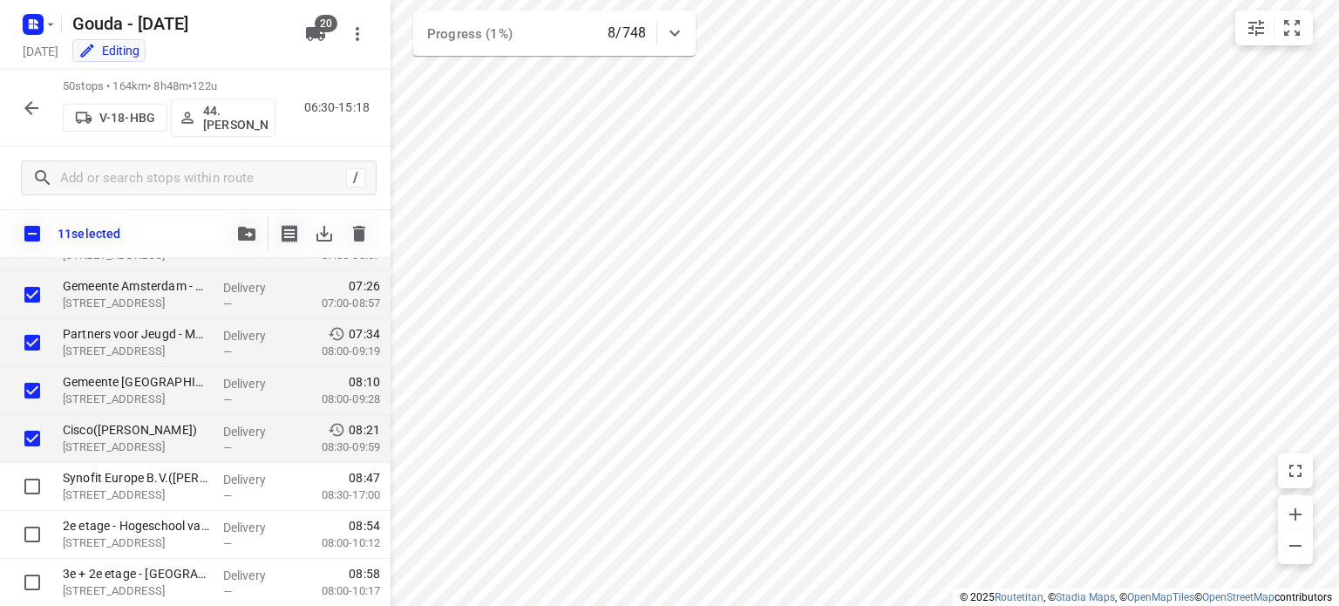
scroll to position [231, 0]
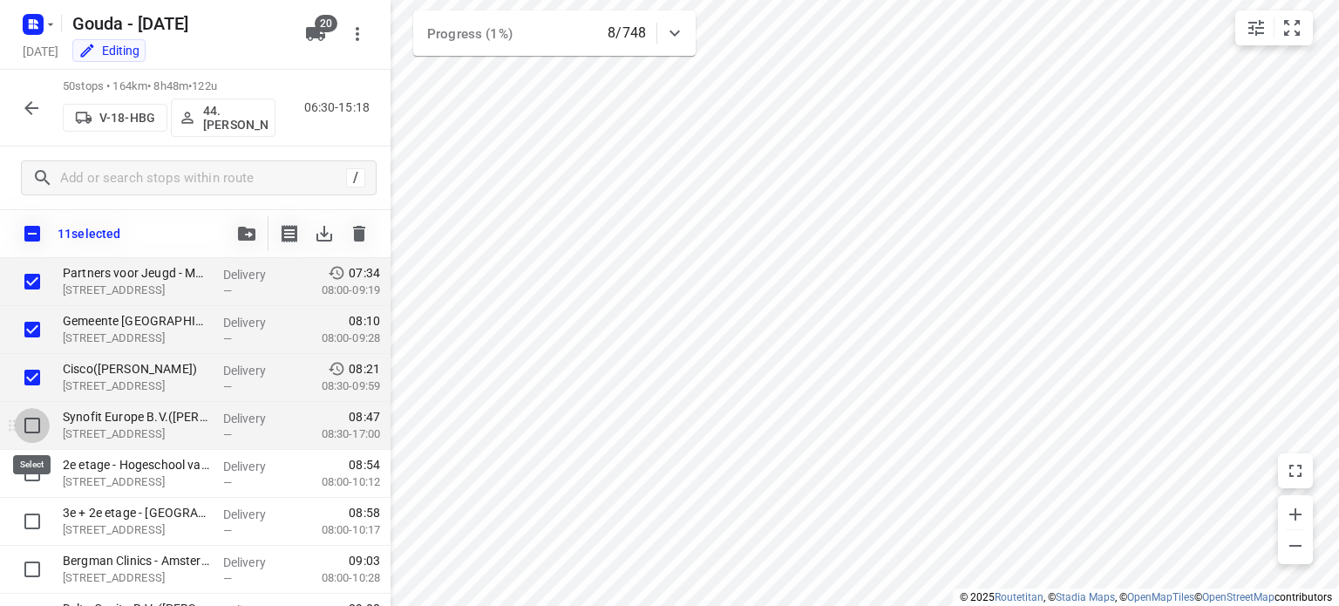
click at [26, 428] on input "checkbox" at bounding box center [32, 425] width 35 height 35
checkbox input "true"
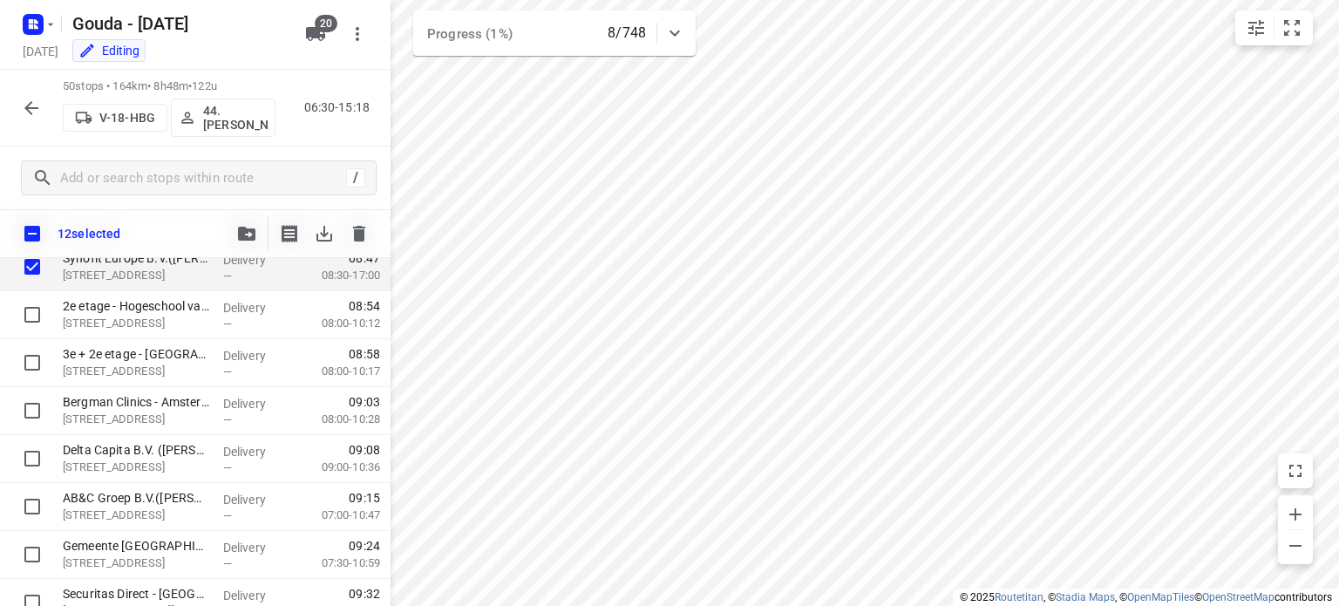
scroll to position [401, 0]
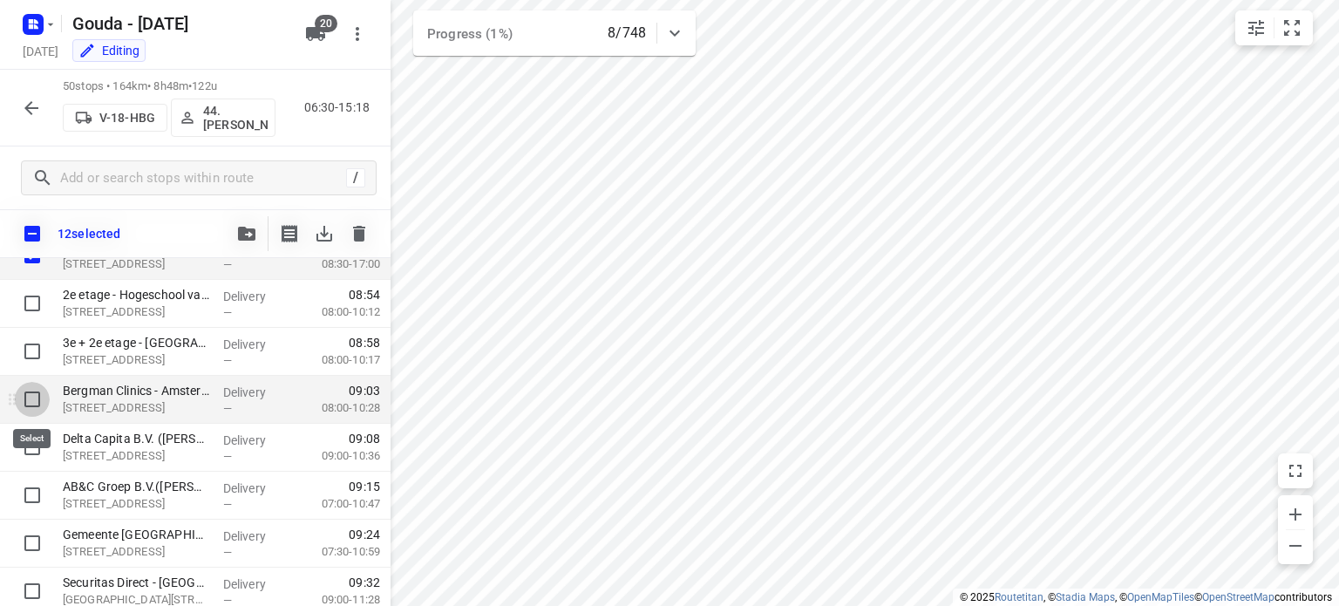
click at [30, 404] on input "checkbox" at bounding box center [32, 399] width 35 height 35
checkbox input "true"
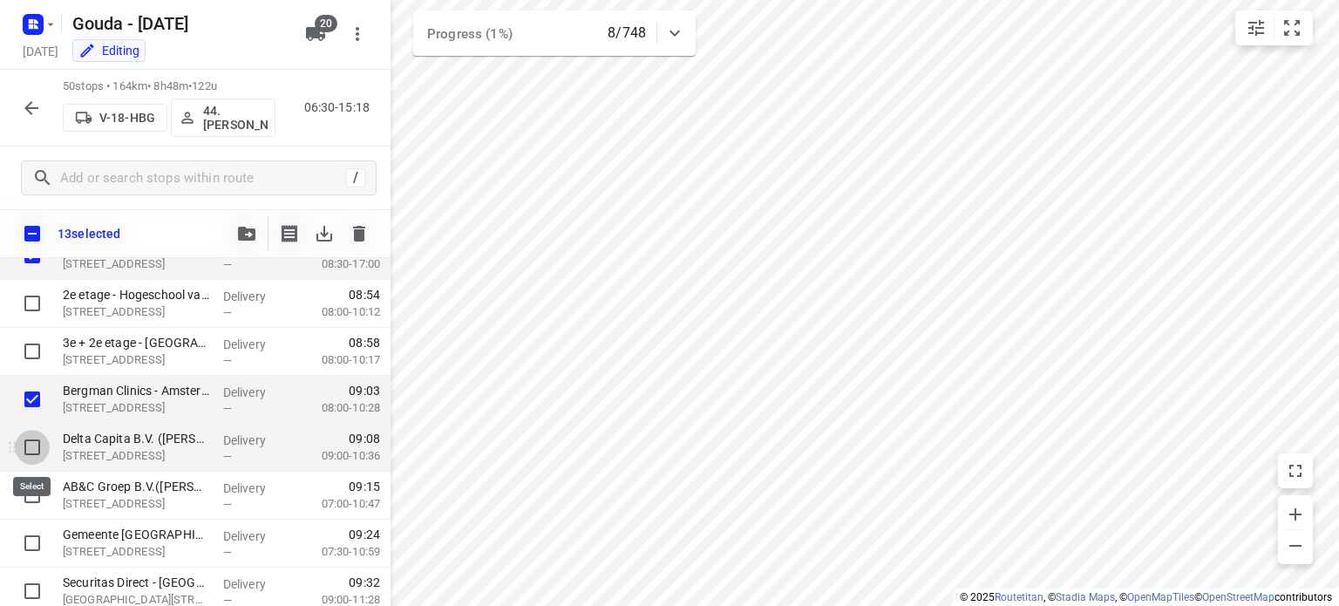
click at [32, 438] on input "checkbox" at bounding box center [32, 447] width 35 height 35
checkbox input "true"
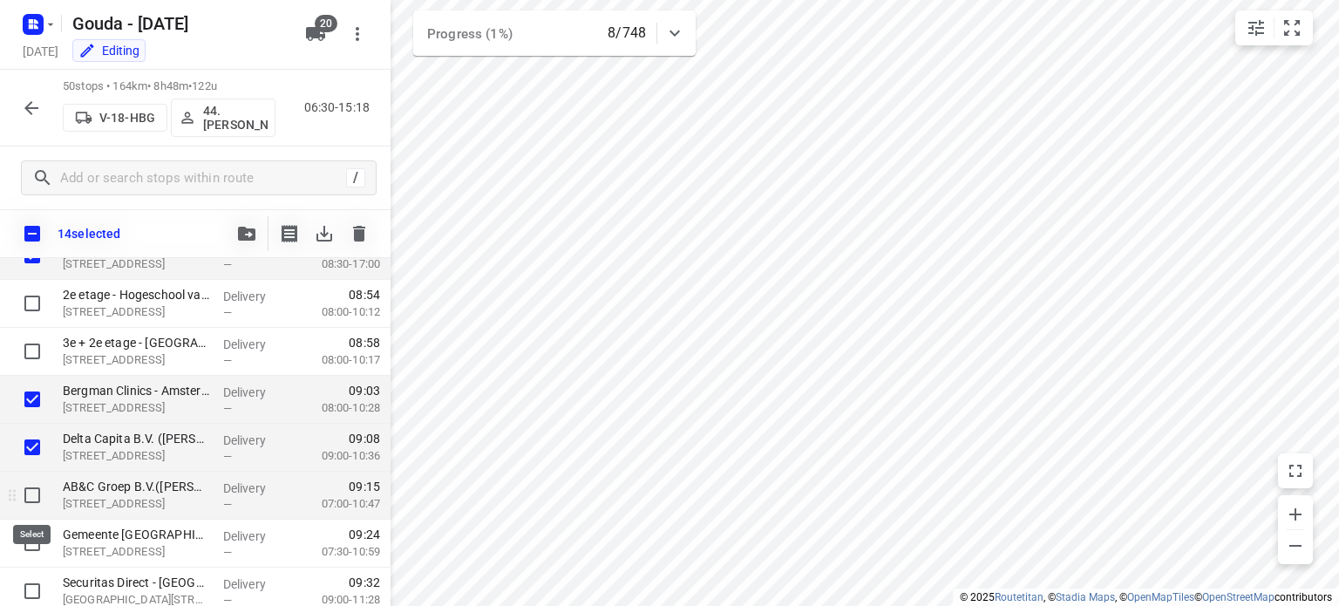
click at [29, 502] on input "checkbox" at bounding box center [32, 495] width 35 height 35
checkbox input "true"
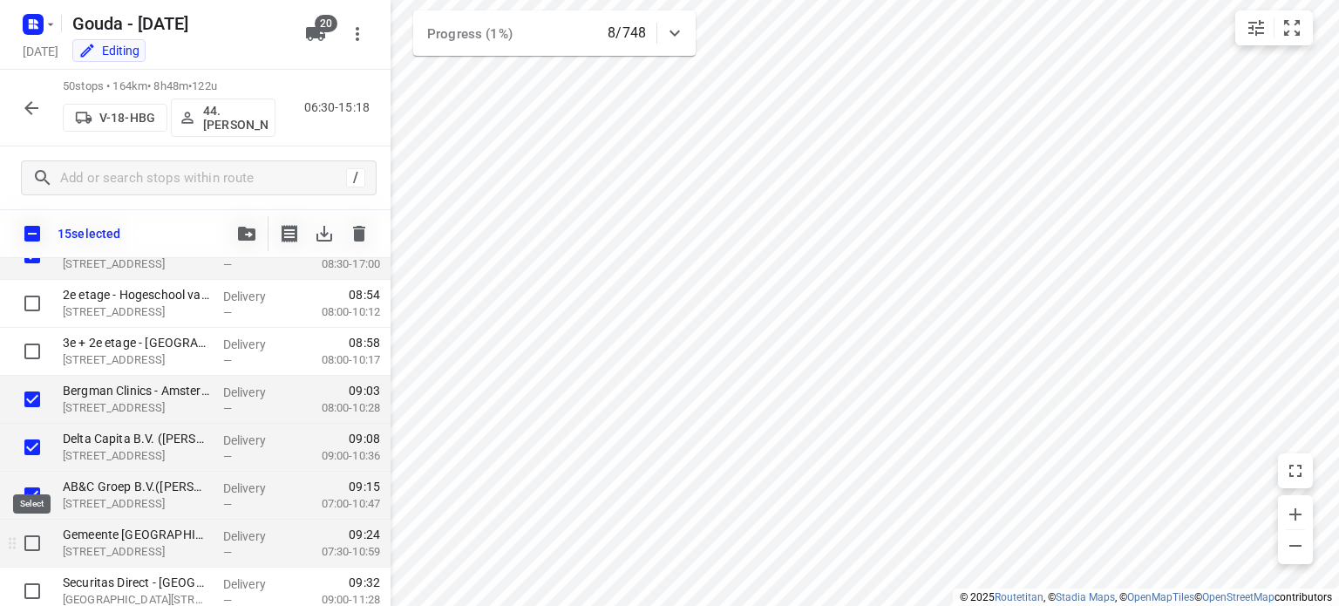
click at [30, 543] on input "checkbox" at bounding box center [32, 543] width 35 height 35
checkbox input "true"
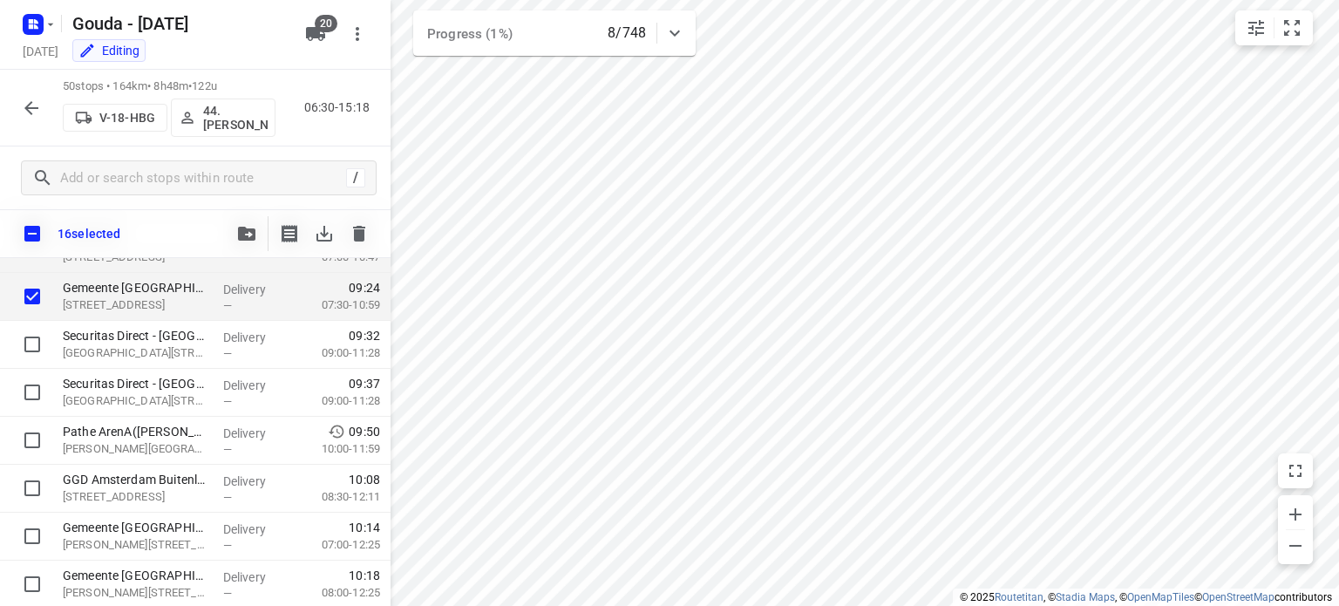
scroll to position [659, 0]
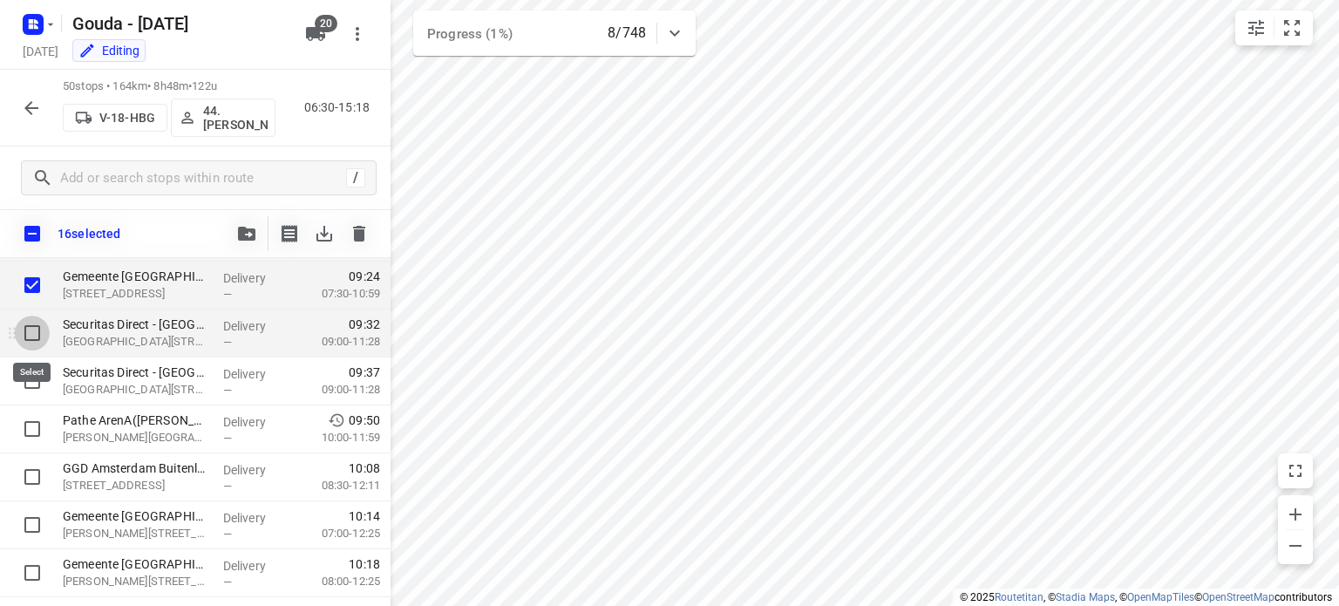
click at [36, 330] on input "checkbox" at bounding box center [32, 333] width 35 height 35
checkbox input "true"
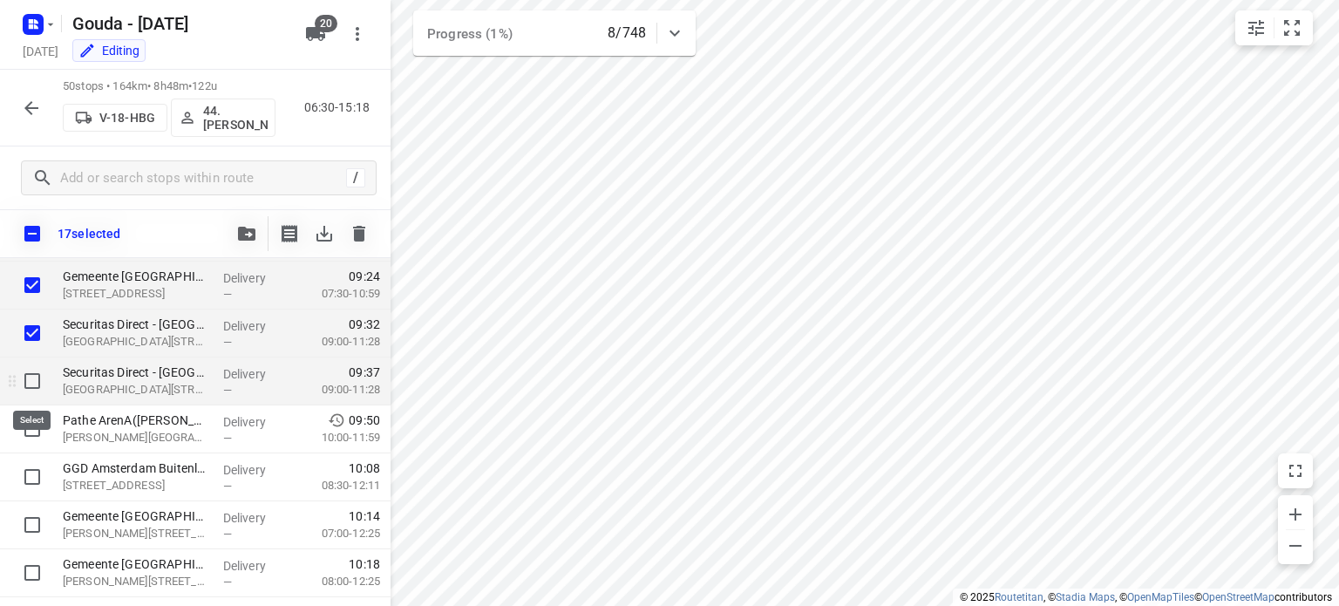
click at [39, 375] on input "checkbox" at bounding box center [32, 381] width 35 height 35
checkbox input "true"
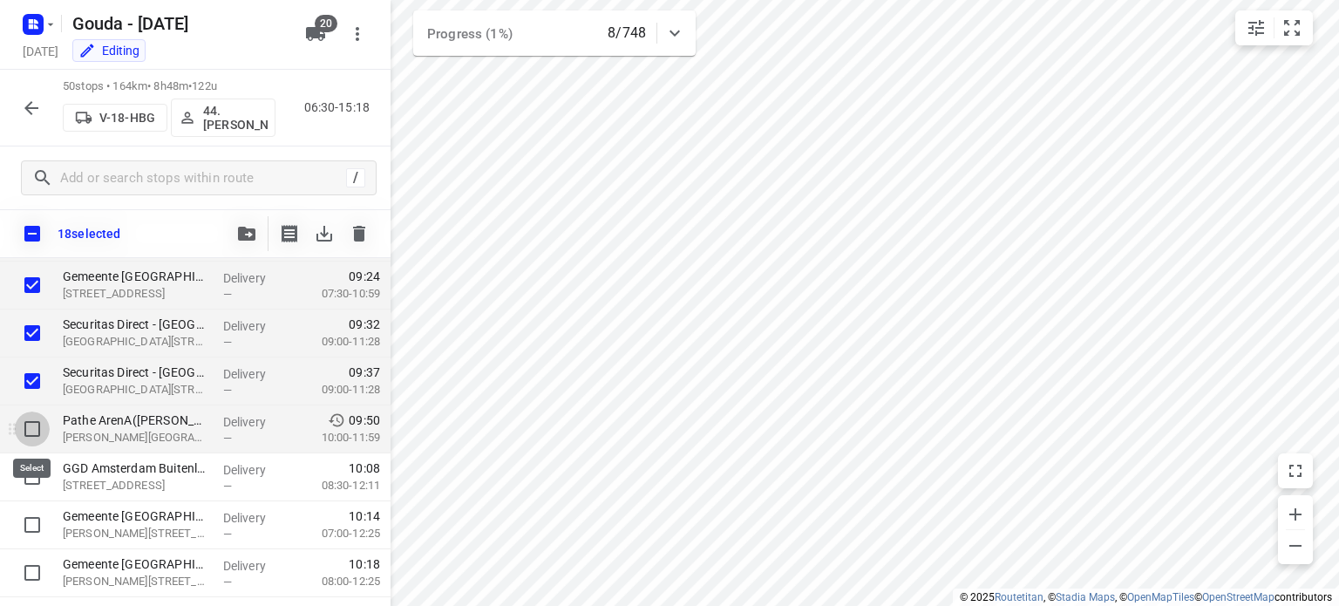
click at [38, 428] on input "checkbox" at bounding box center [32, 428] width 35 height 35
checkbox input "true"
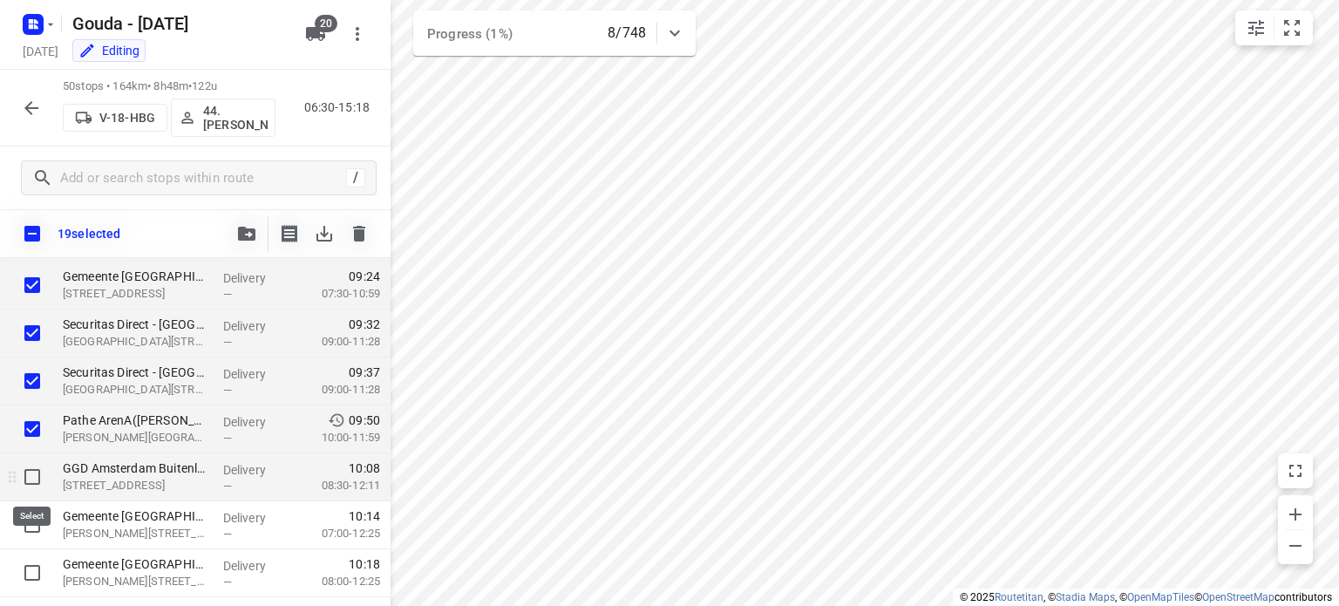
click at [26, 490] on input "checkbox" at bounding box center [32, 476] width 35 height 35
checkbox input "true"
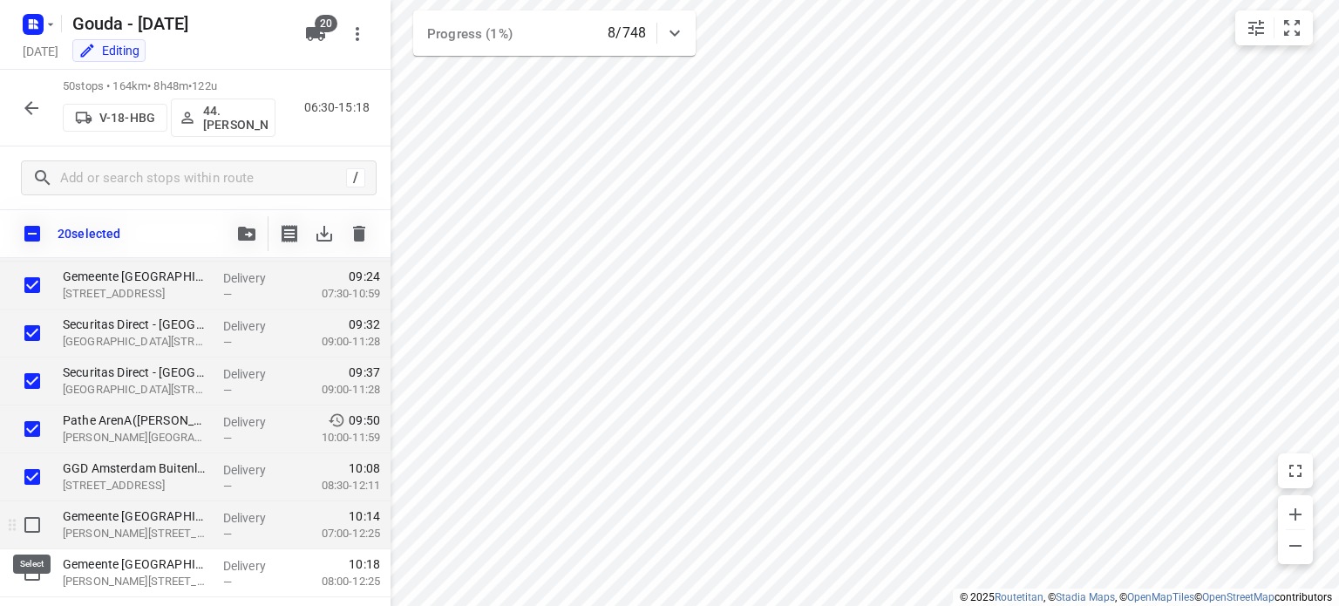
click at [32, 534] on input "checkbox" at bounding box center [32, 524] width 35 height 35
checkbox input "true"
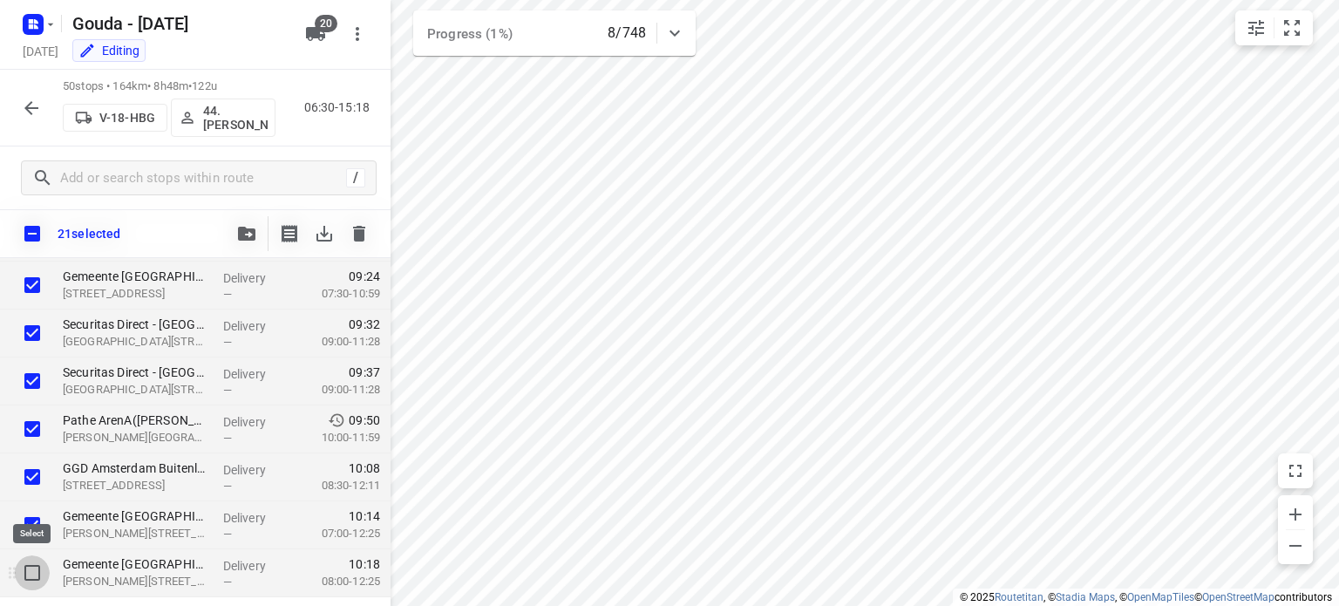
click at [32, 577] on input "checkbox" at bounding box center [32, 572] width 35 height 35
checkbox input "true"
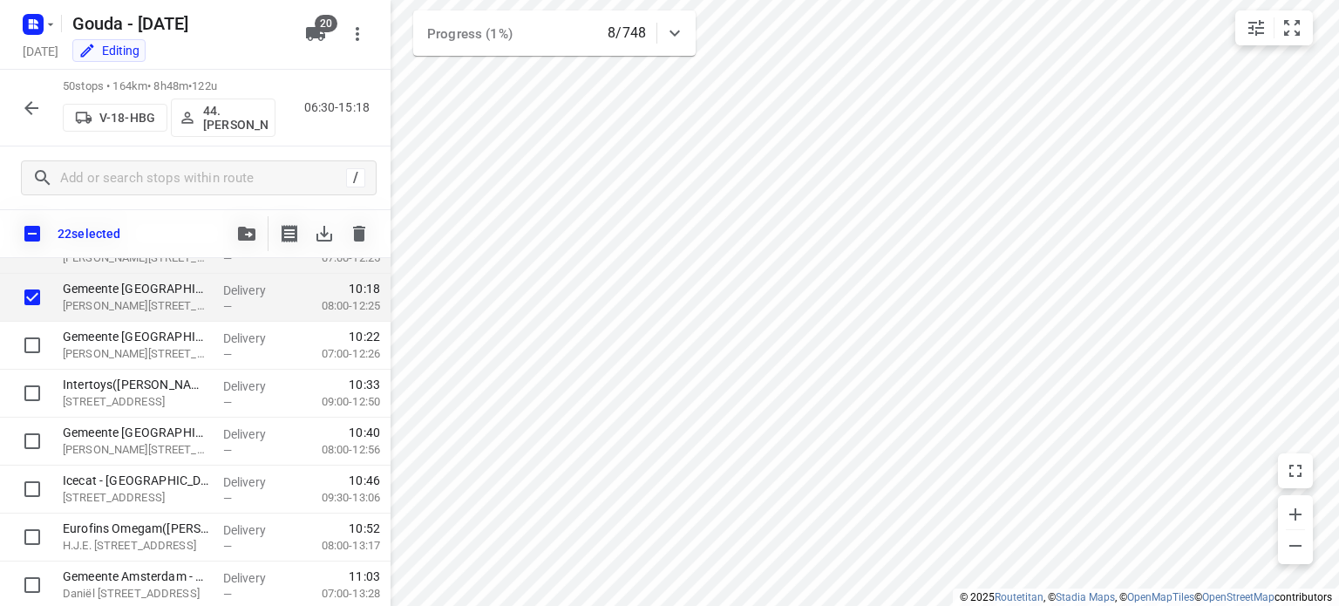
scroll to position [951, 0]
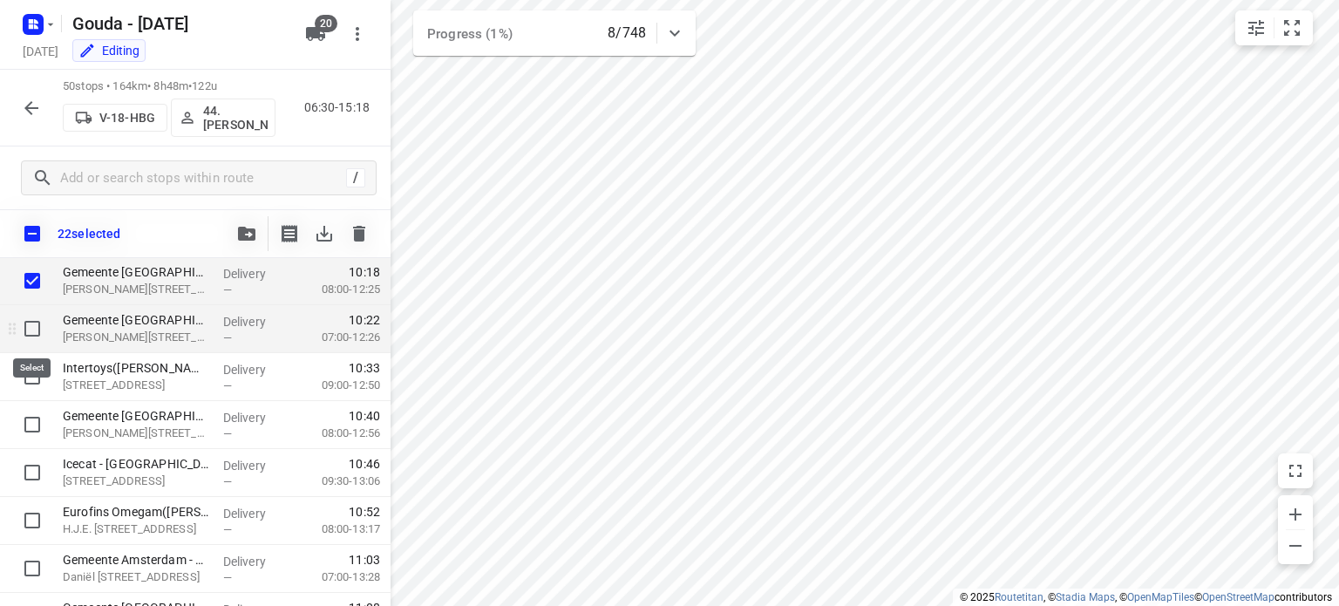
click at [37, 323] on input "checkbox" at bounding box center [32, 328] width 35 height 35
checkbox input "true"
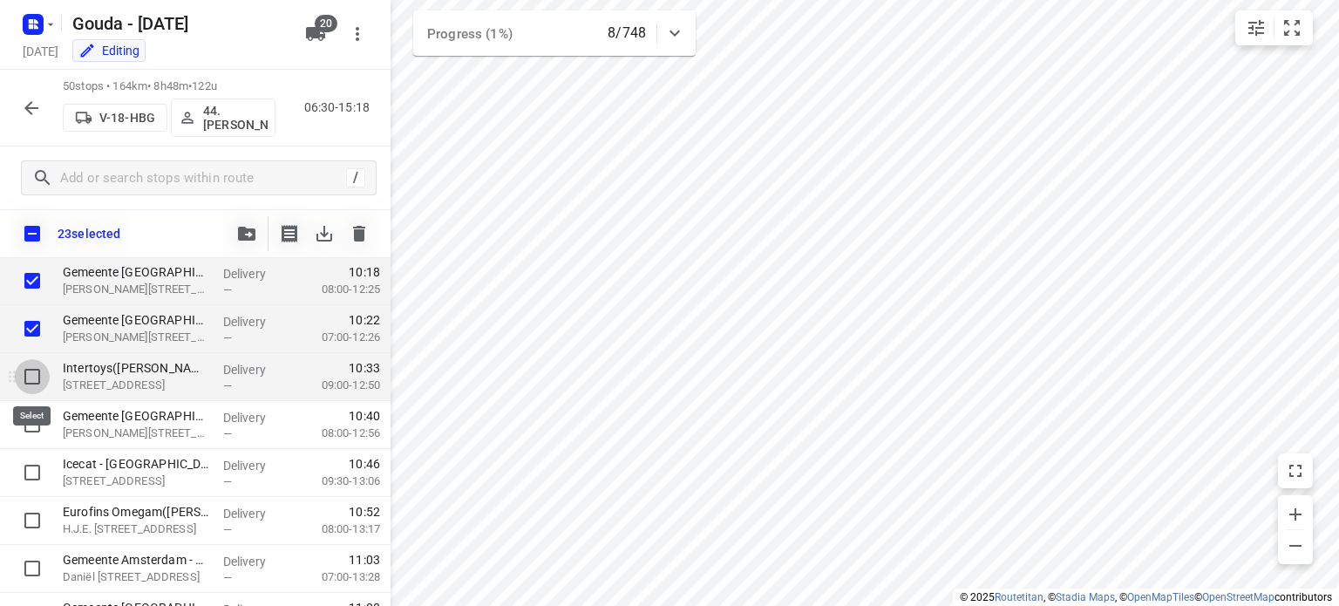
click at [31, 378] on input "checkbox" at bounding box center [32, 376] width 35 height 35
checkbox input "true"
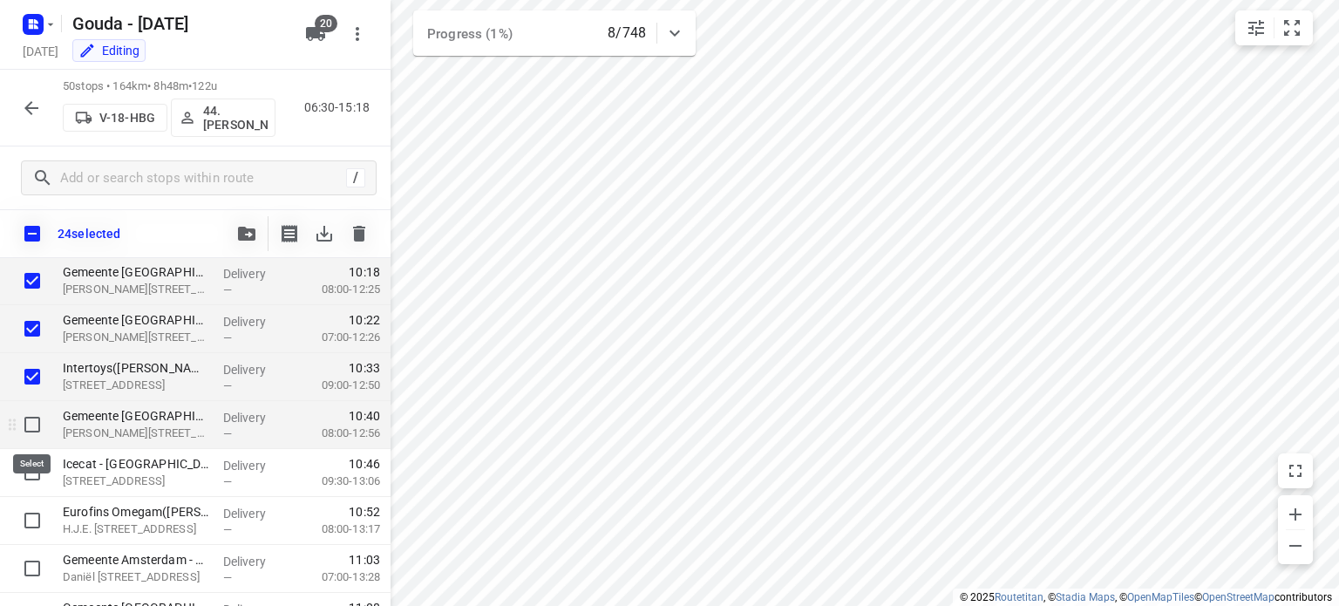
click at [31, 420] on input "checkbox" at bounding box center [32, 424] width 35 height 35
checkbox input "true"
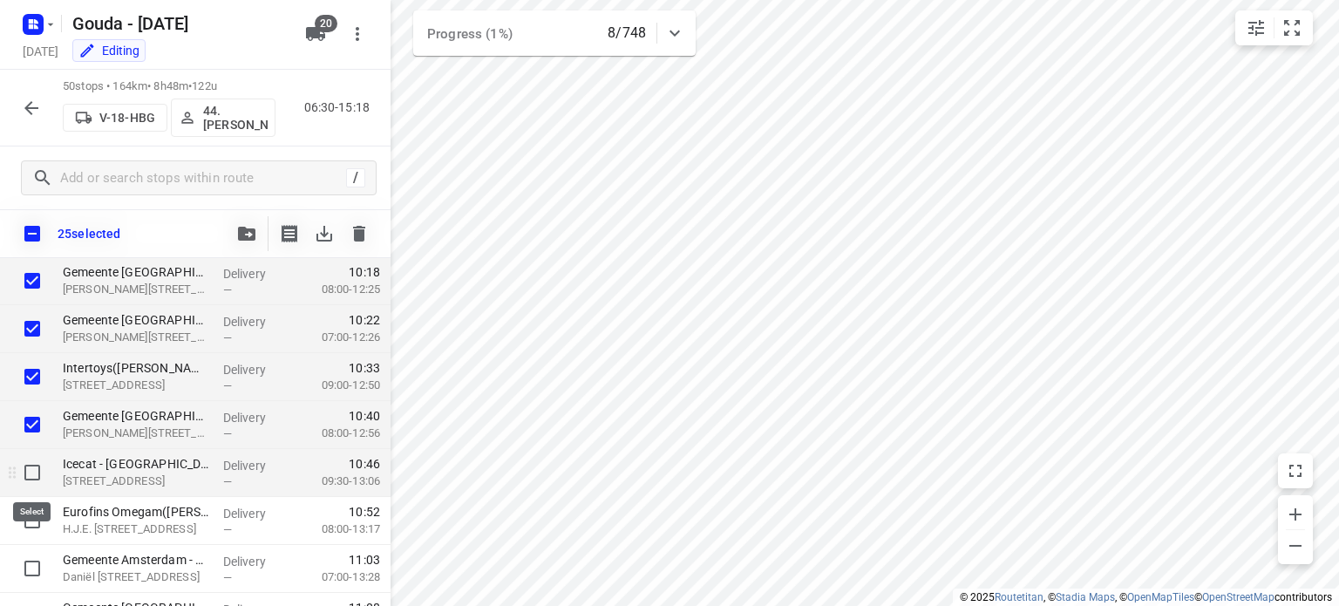
click at [29, 471] on input "checkbox" at bounding box center [32, 472] width 35 height 35
checkbox input "true"
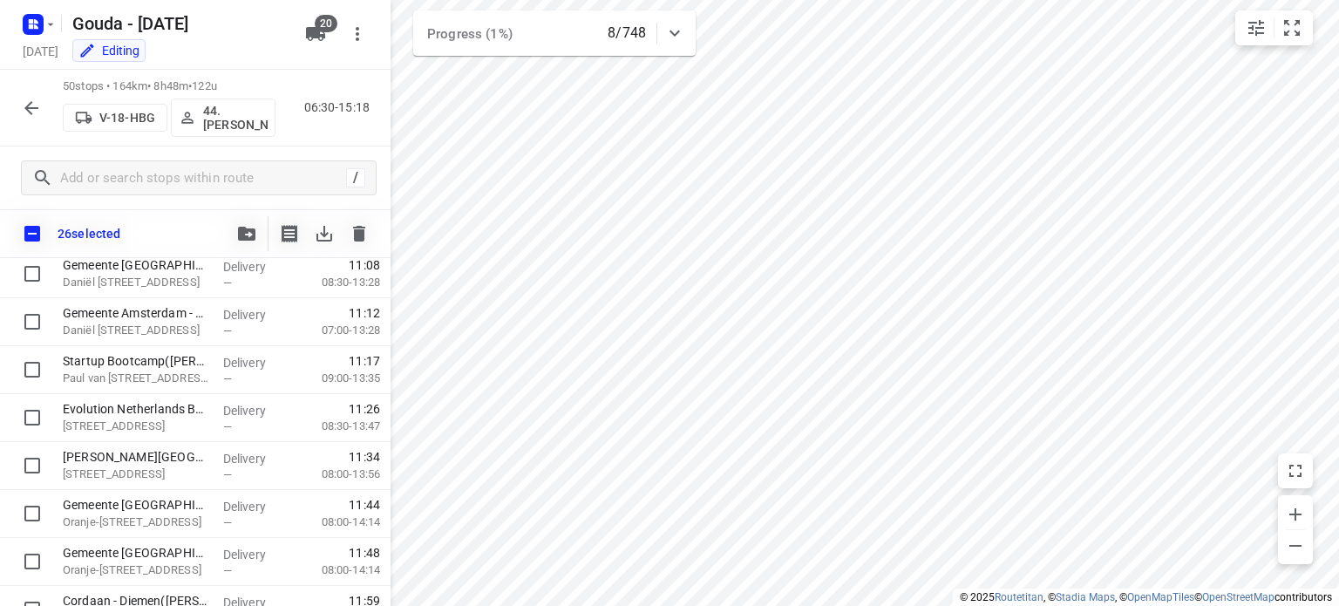
scroll to position [1305, 0]
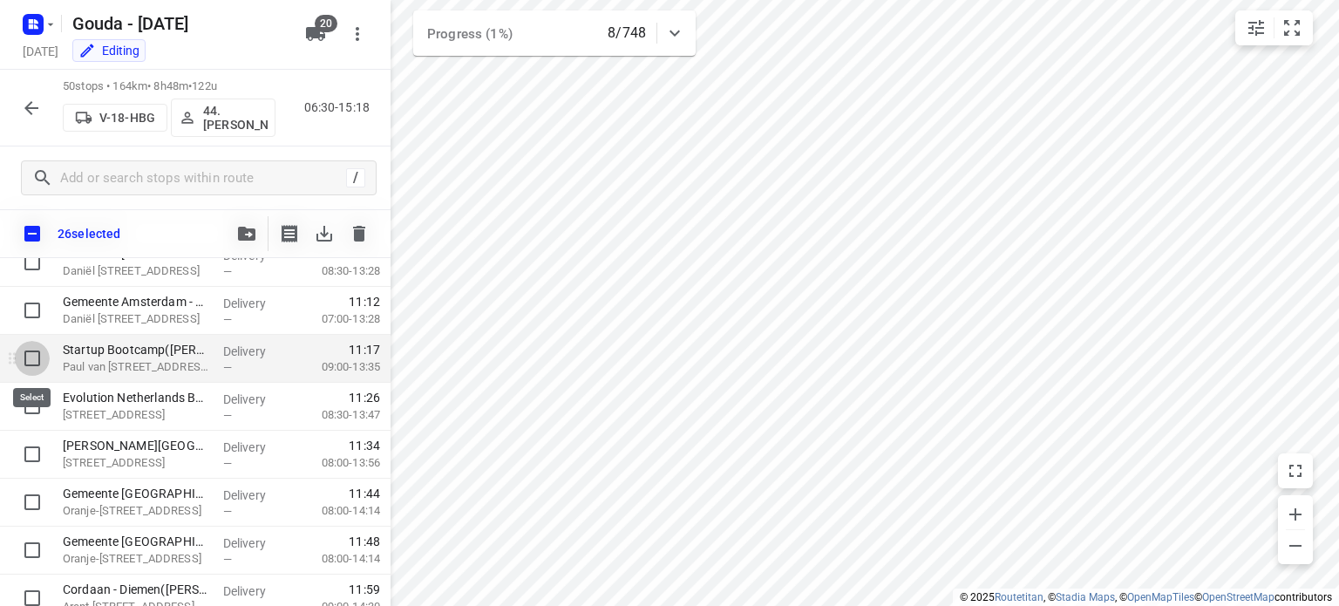
click at [31, 355] on input "checkbox" at bounding box center [32, 358] width 35 height 35
checkbox input "true"
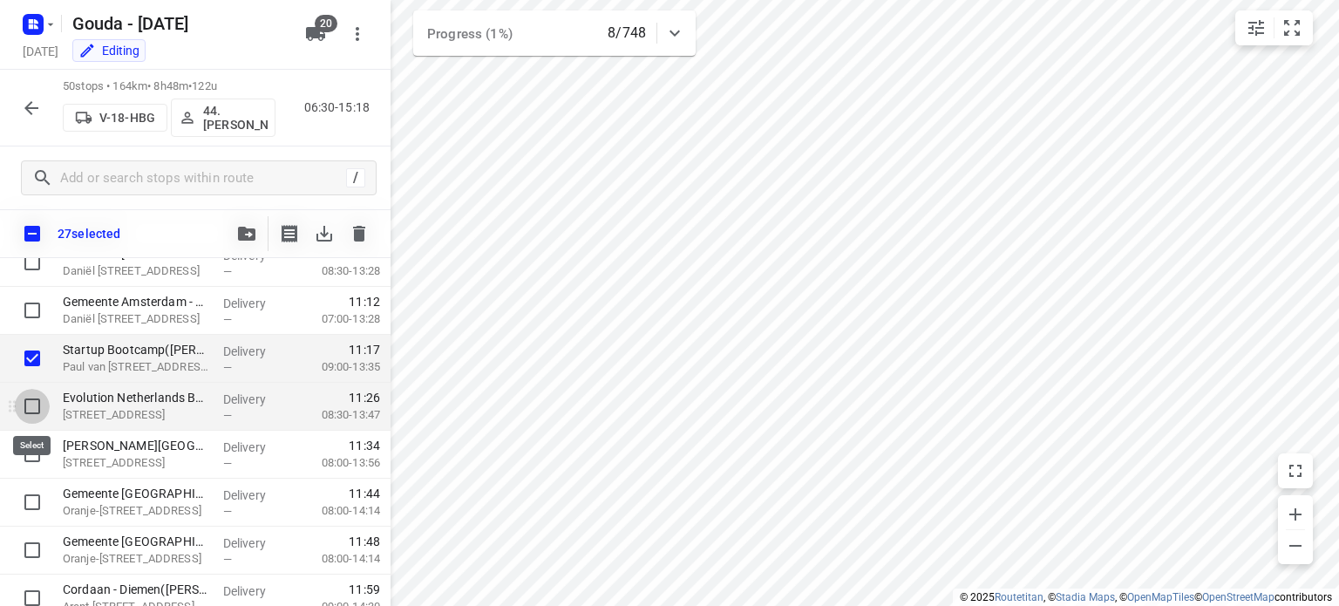
click at [34, 401] on input "checkbox" at bounding box center [32, 406] width 35 height 35
checkbox input "true"
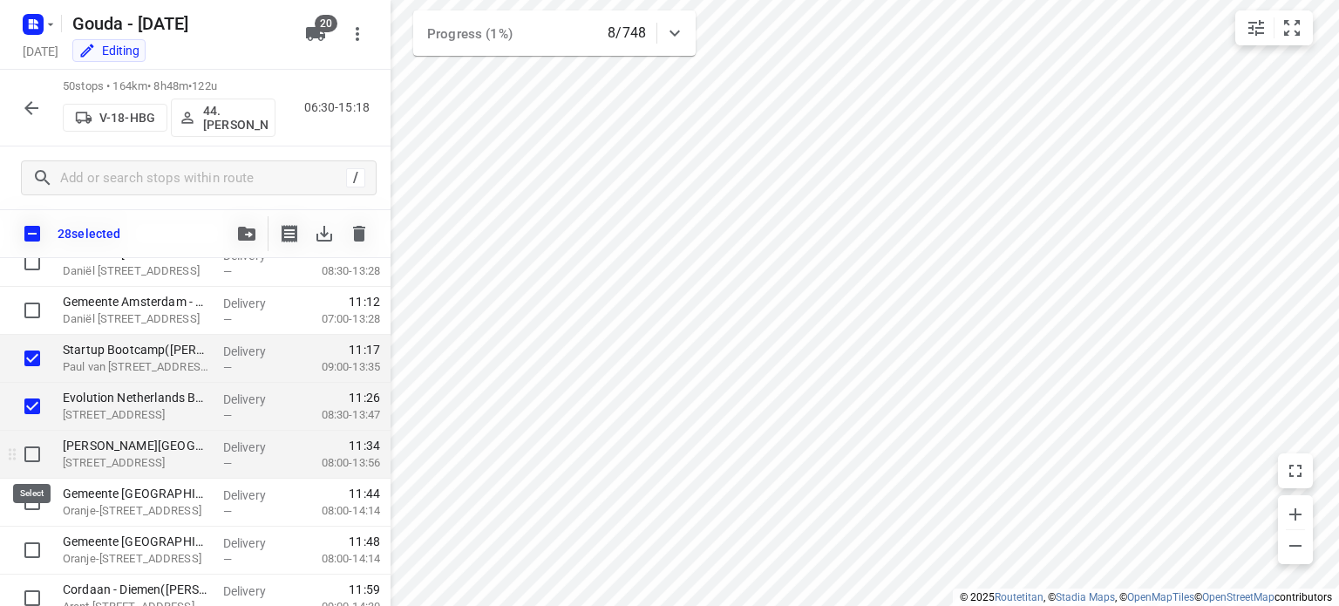
click at [31, 447] on input "checkbox" at bounding box center [32, 454] width 35 height 35
checkbox input "true"
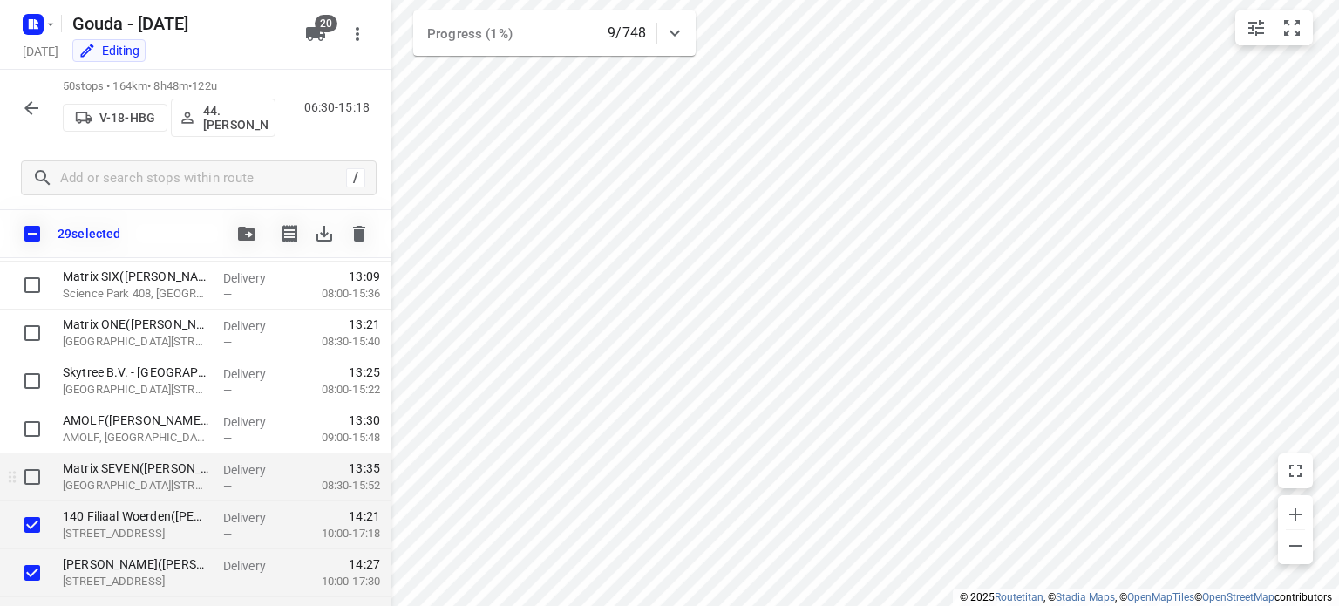
scroll to position [2029, 0]
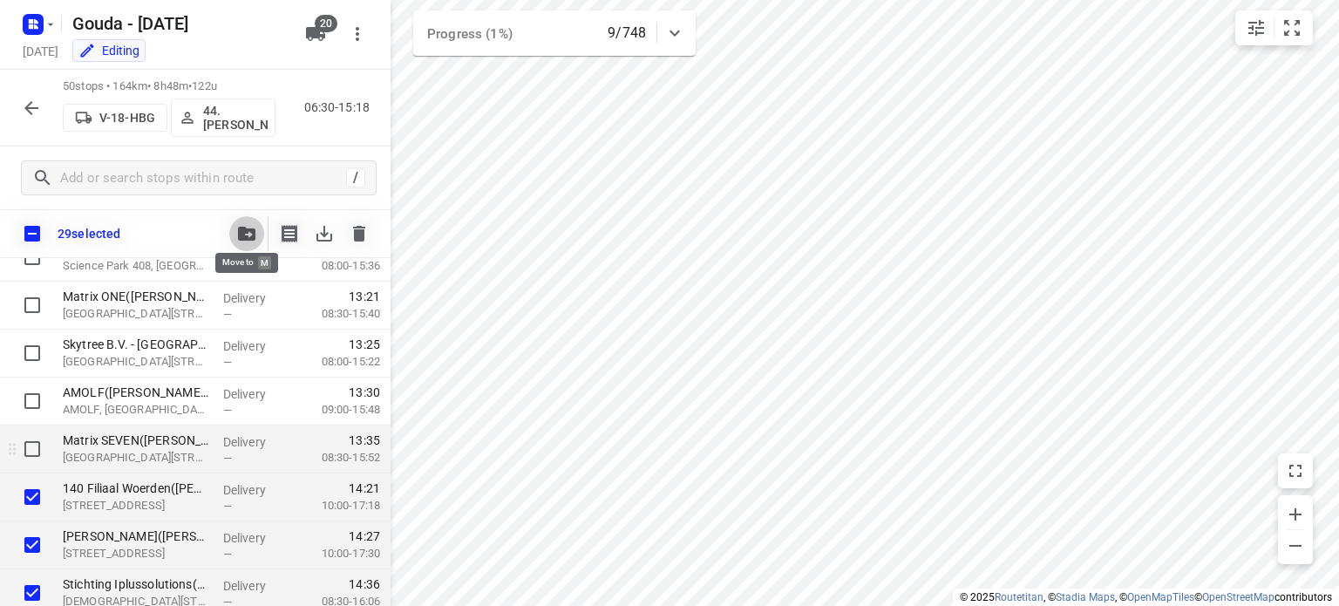
click at [250, 237] on icon "button" at bounding box center [246, 234] width 17 height 14
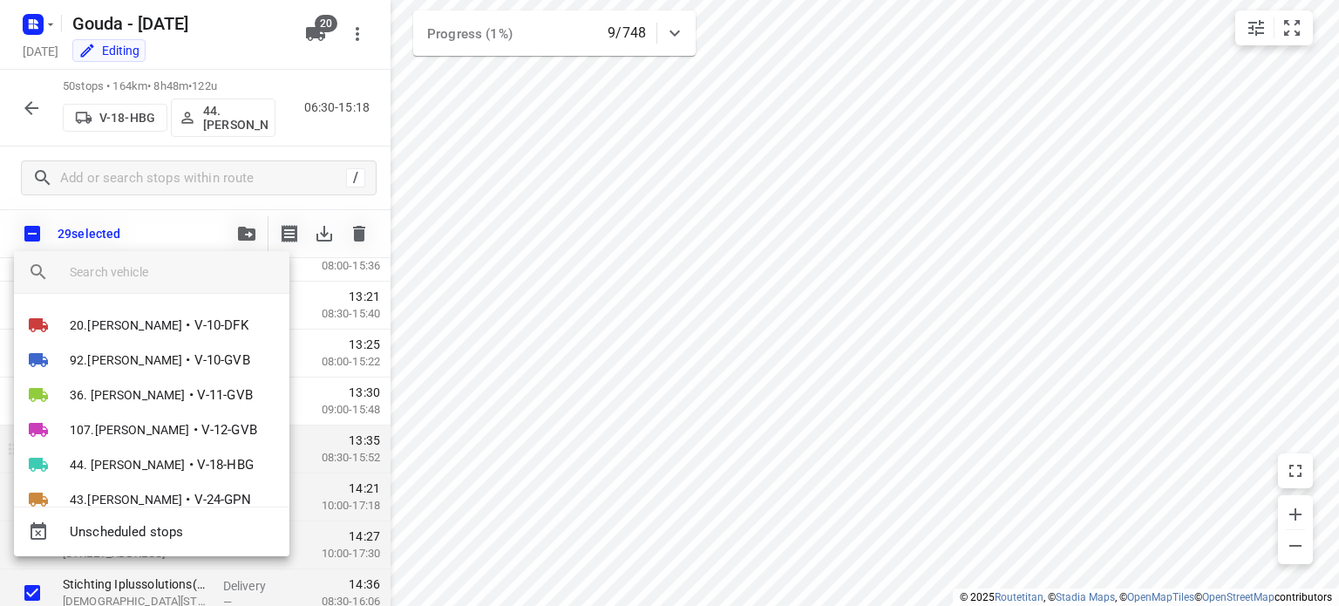
click at [334, 145] on div at bounding box center [669, 303] width 1339 height 606
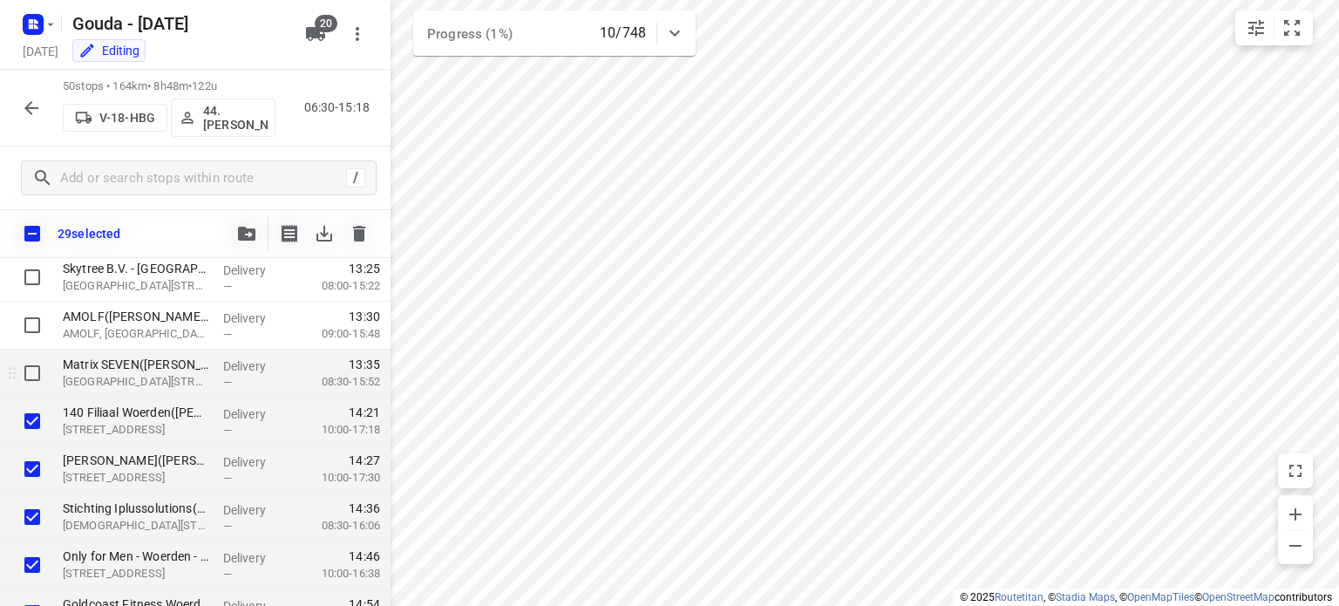
scroll to position [2184, 0]
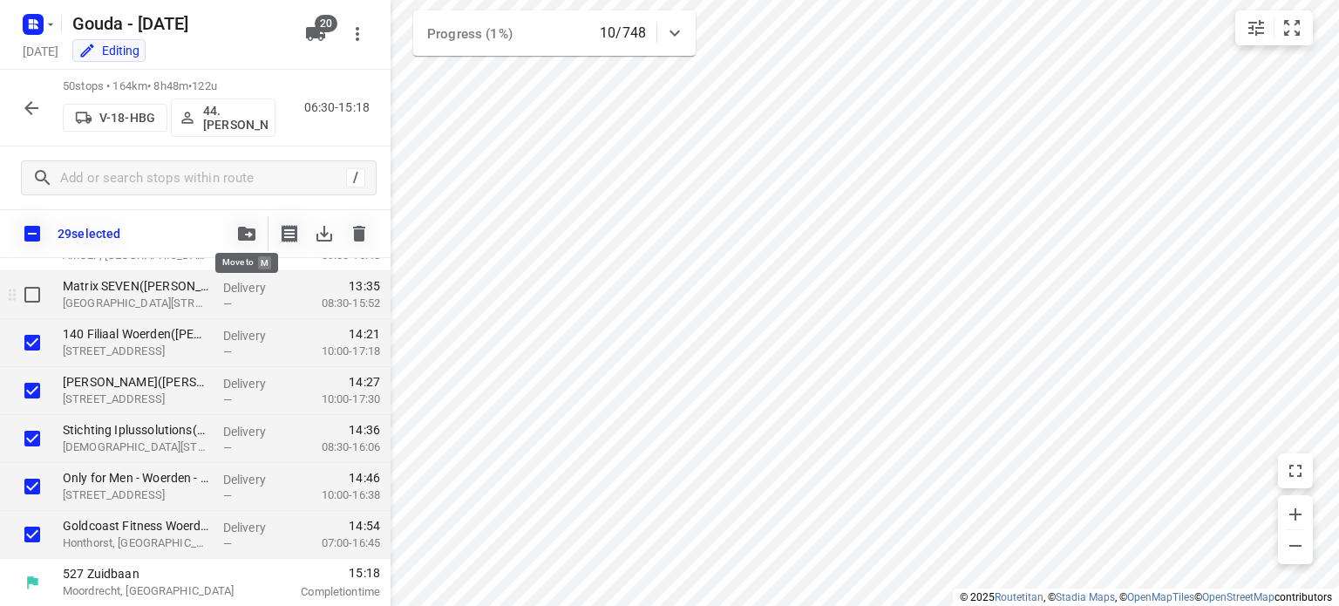
click at [249, 231] on icon "button" at bounding box center [246, 234] width 17 height 14
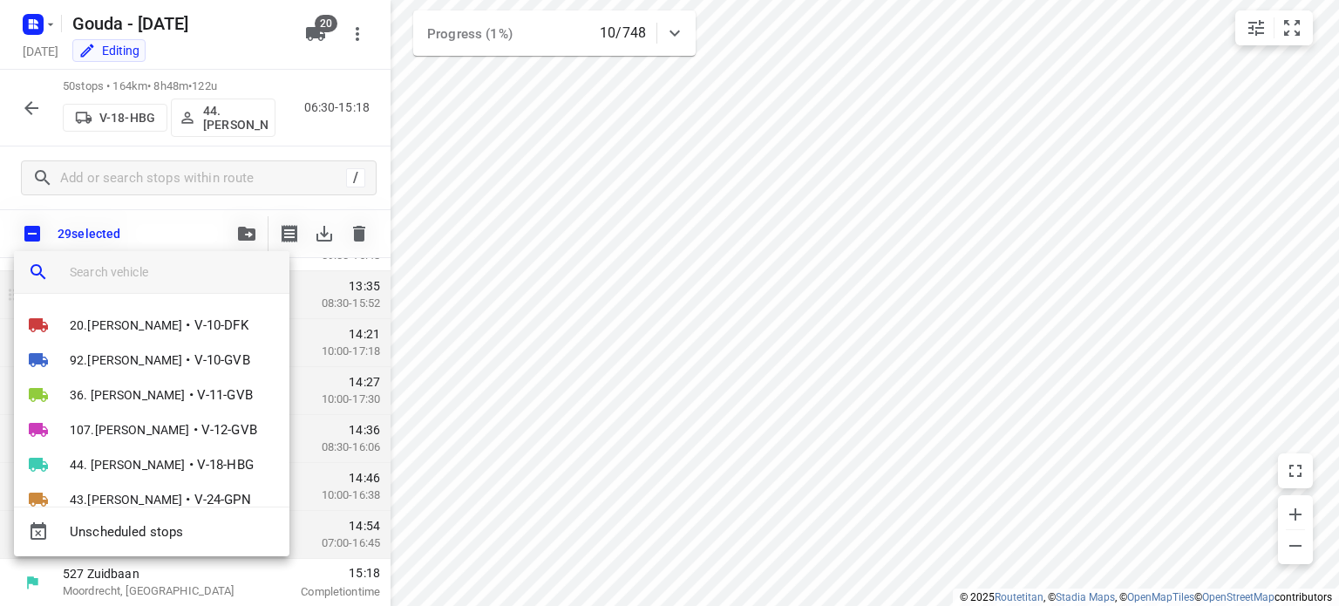
click at [240, 262] on input "search vehicle" at bounding box center [173, 272] width 206 height 26
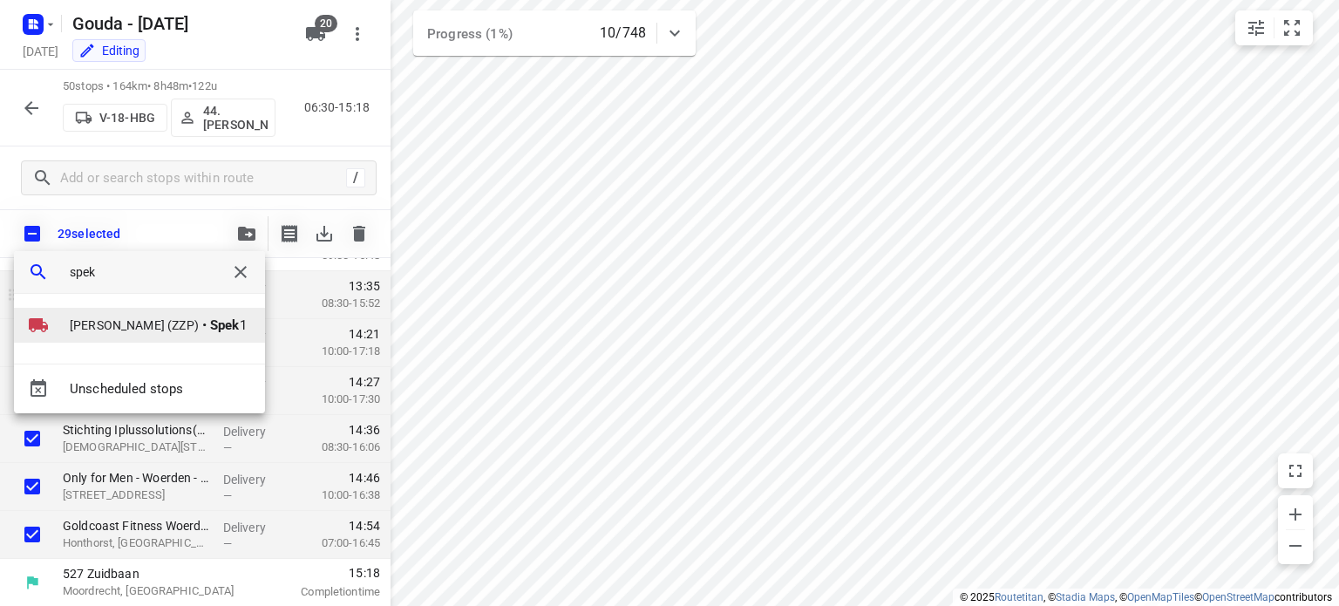
type input "spek"
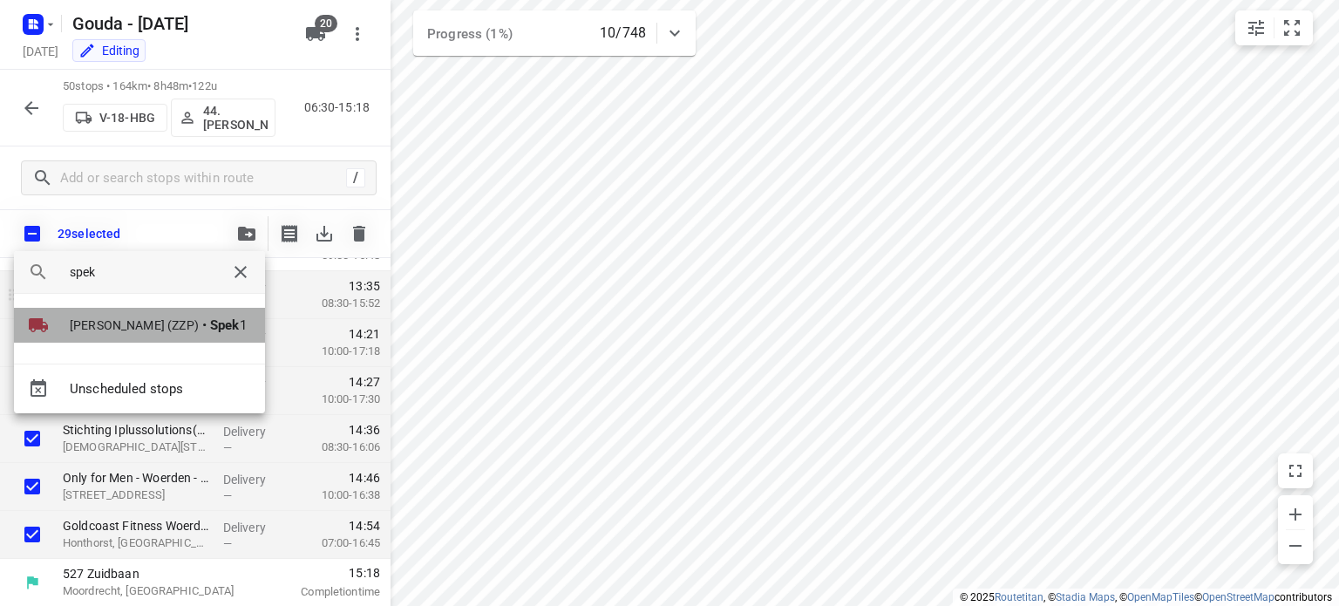
click at [195, 336] on li "[PERSON_NAME] (ZZP) • Spek 1" at bounding box center [139, 325] width 251 height 35
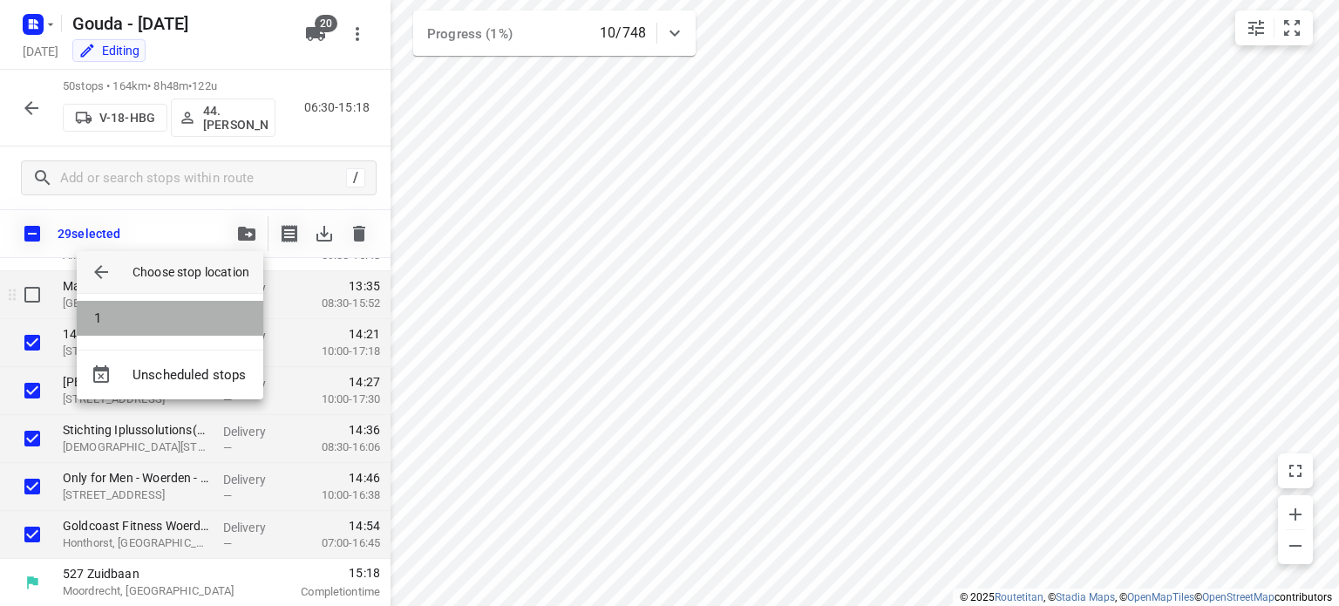
click at [195, 323] on li "1" at bounding box center [170, 318] width 187 height 35
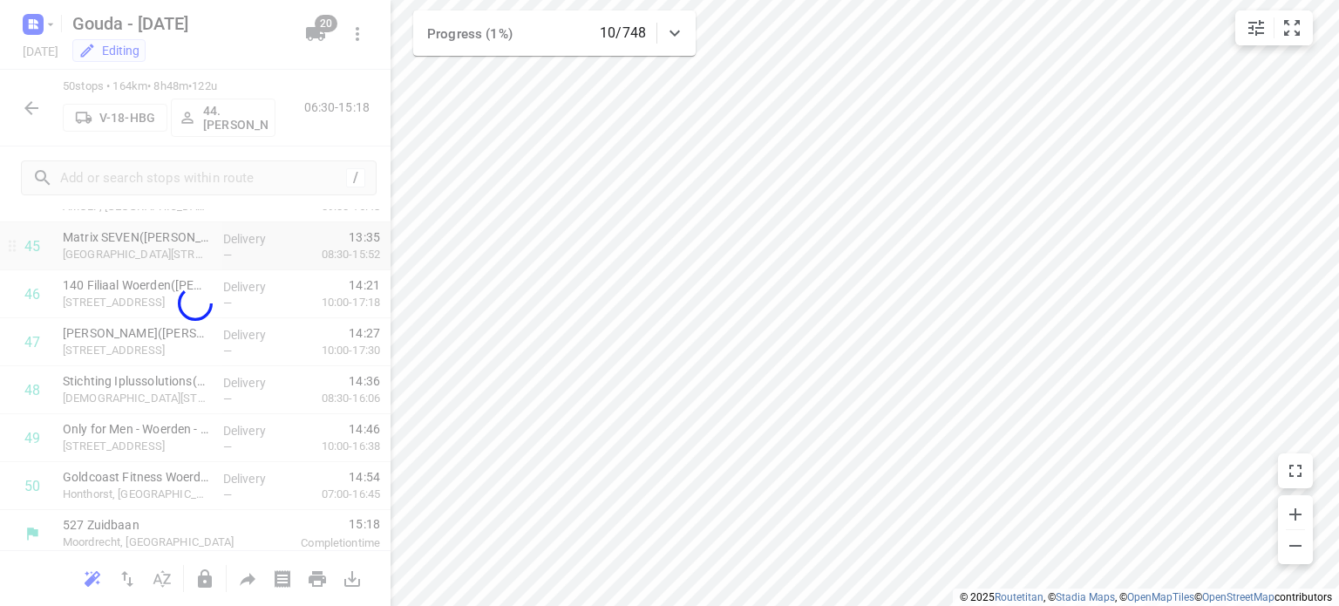
scroll to position [801, 0]
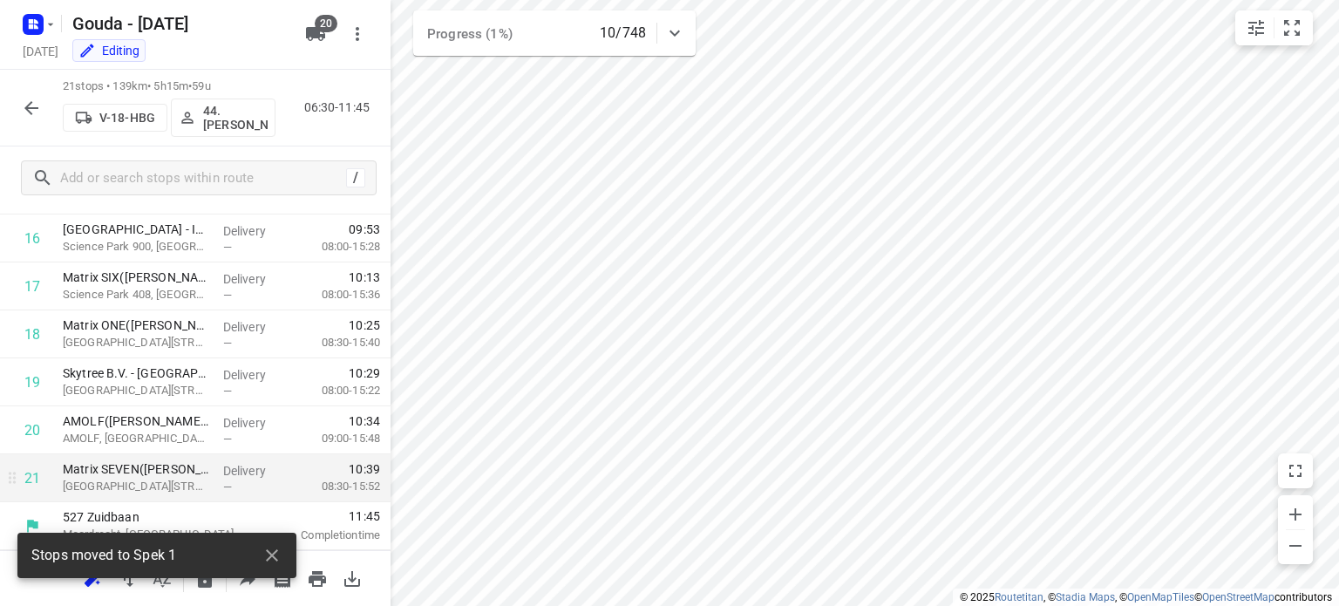
click at [32, 104] on icon "button" at bounding box center [31, 108] width 21 height 21
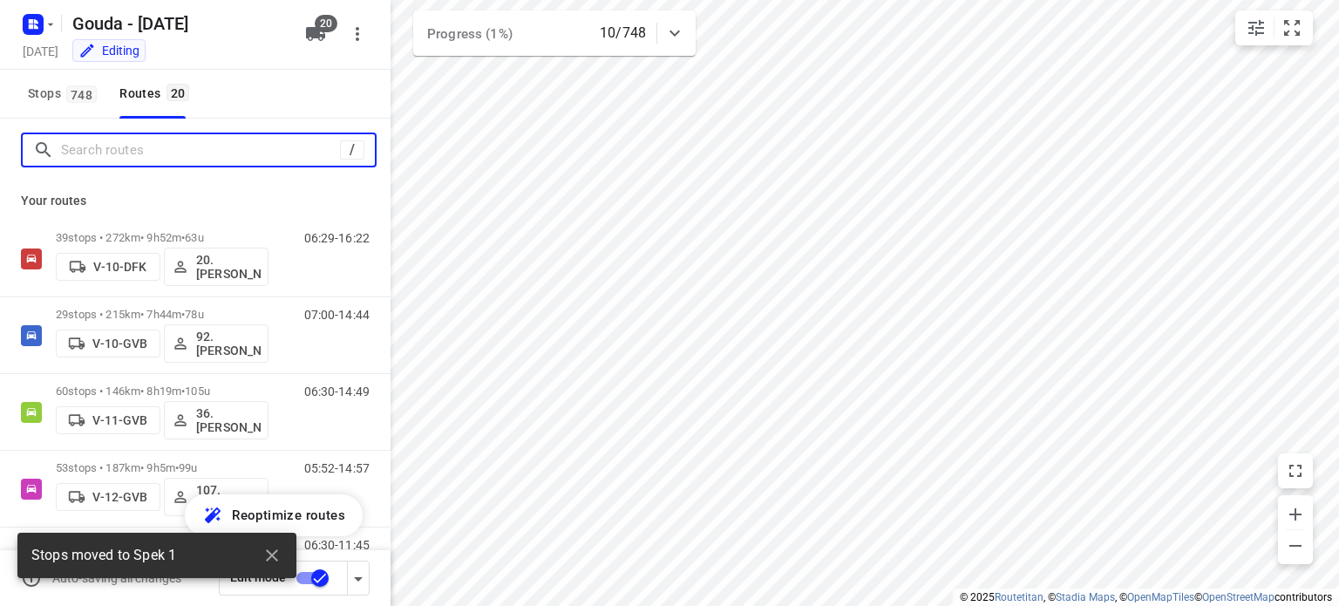
click at [223, 161] on input "Search routes" at bounding box center [200, 150] width 279 height 27
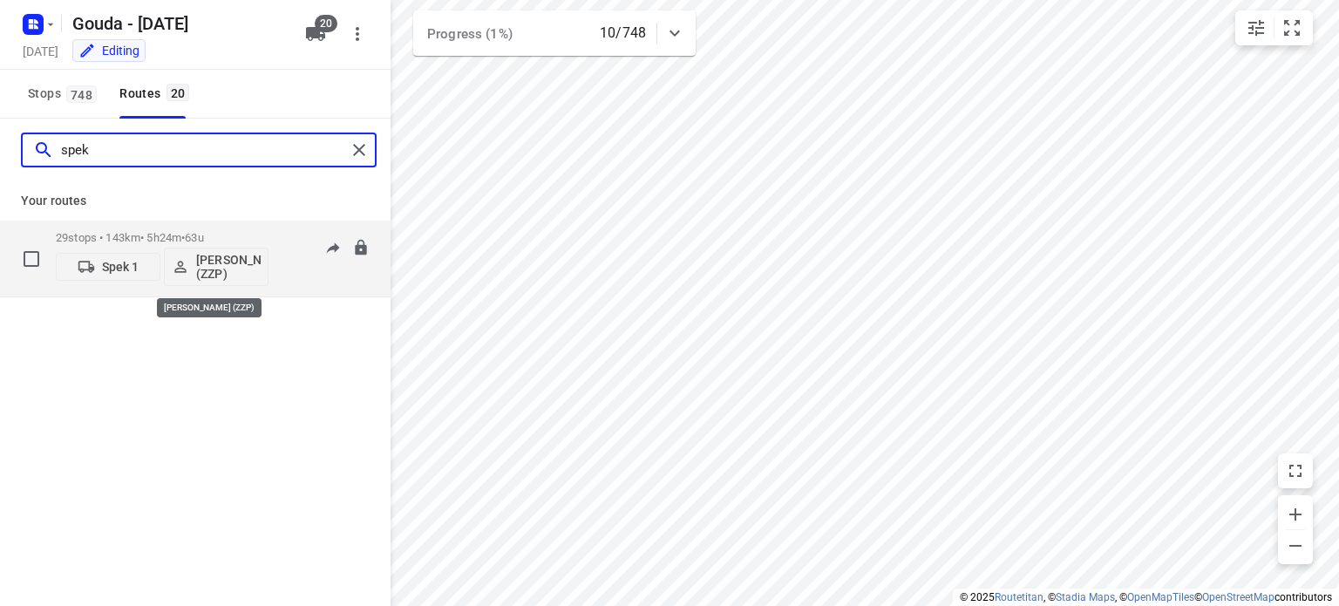
type input "spek"
click at [229, 268] on p "[PERSON_NAME] (ZZP)" at bounding box center [228, 267] width 65 height 28
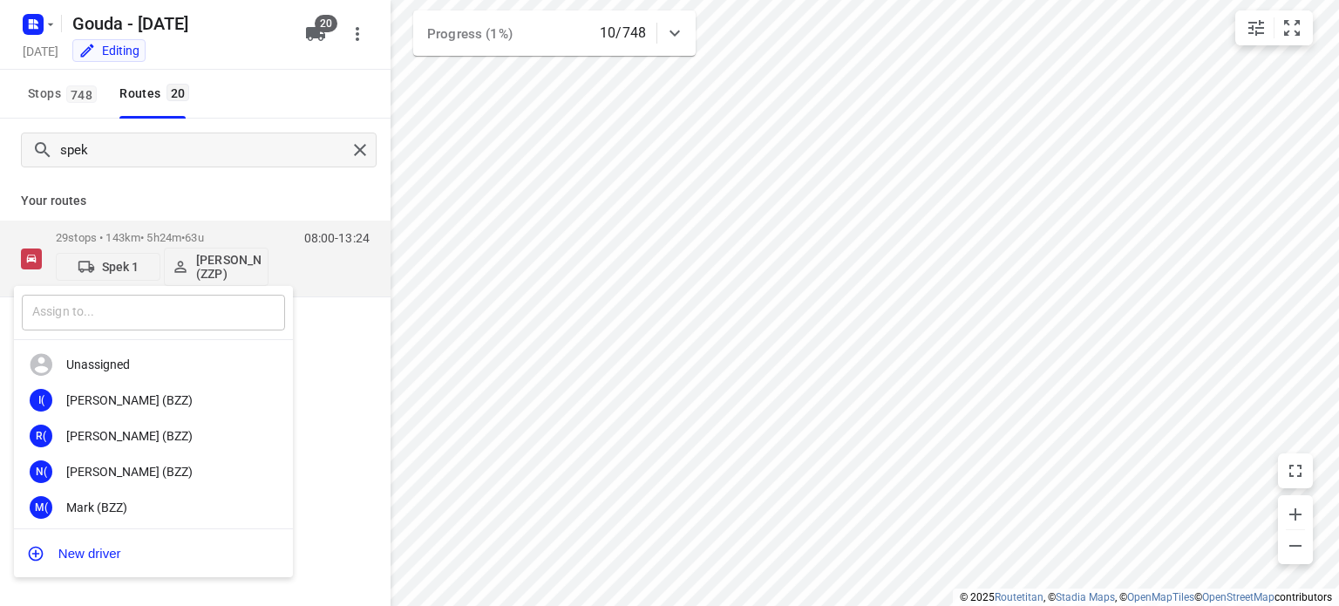
click at [147, 315] on input "text" at bounding box center [153, 313] width 263 height 36
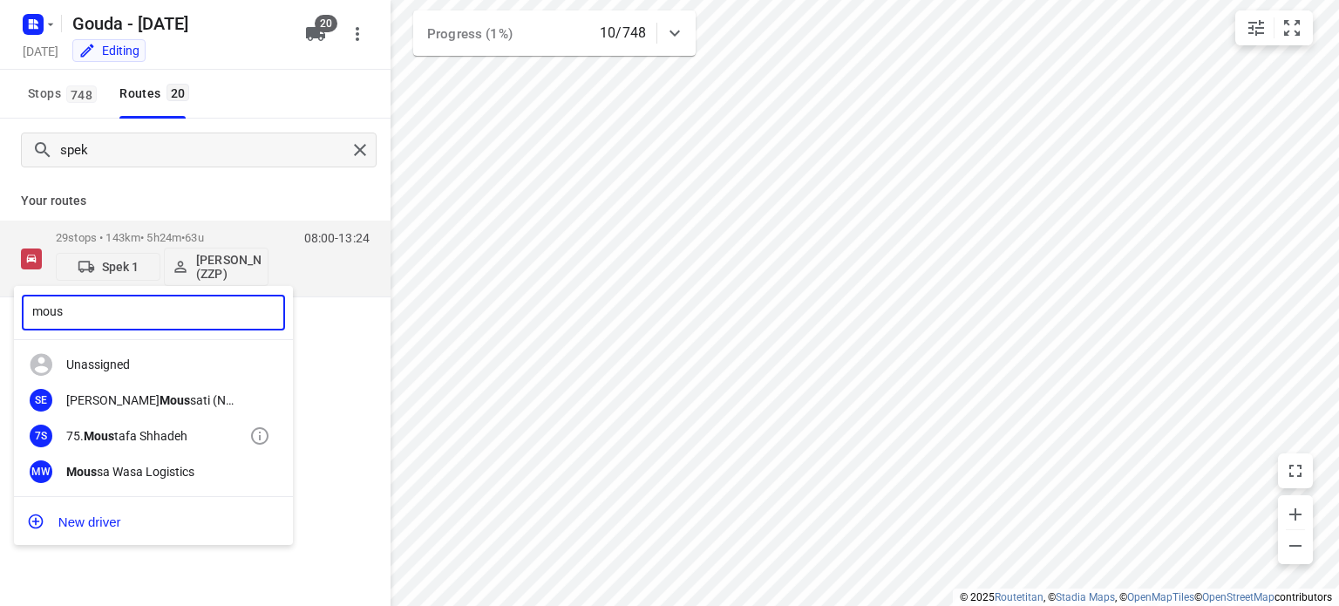
type input "mous"
click at [126, 434] on div "75. Mous tafa Shhadeh" at bounding box center [157, 436] width 183 height 14
